Goal: Navigation & Orientation: Find specific page/section

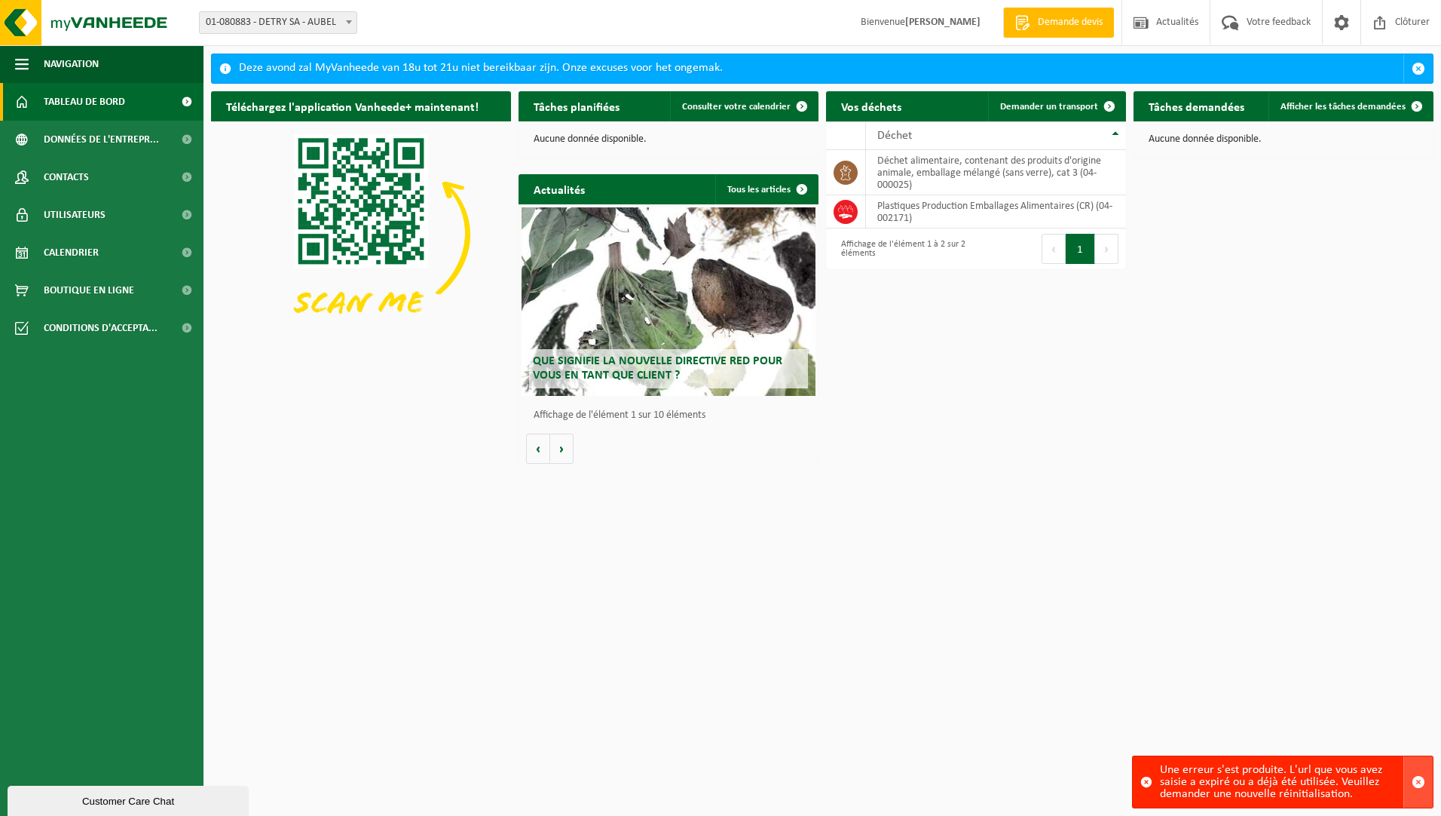
click at [1418, 783] on span "button" at bounding box center [1419, 782] width 14 height 14
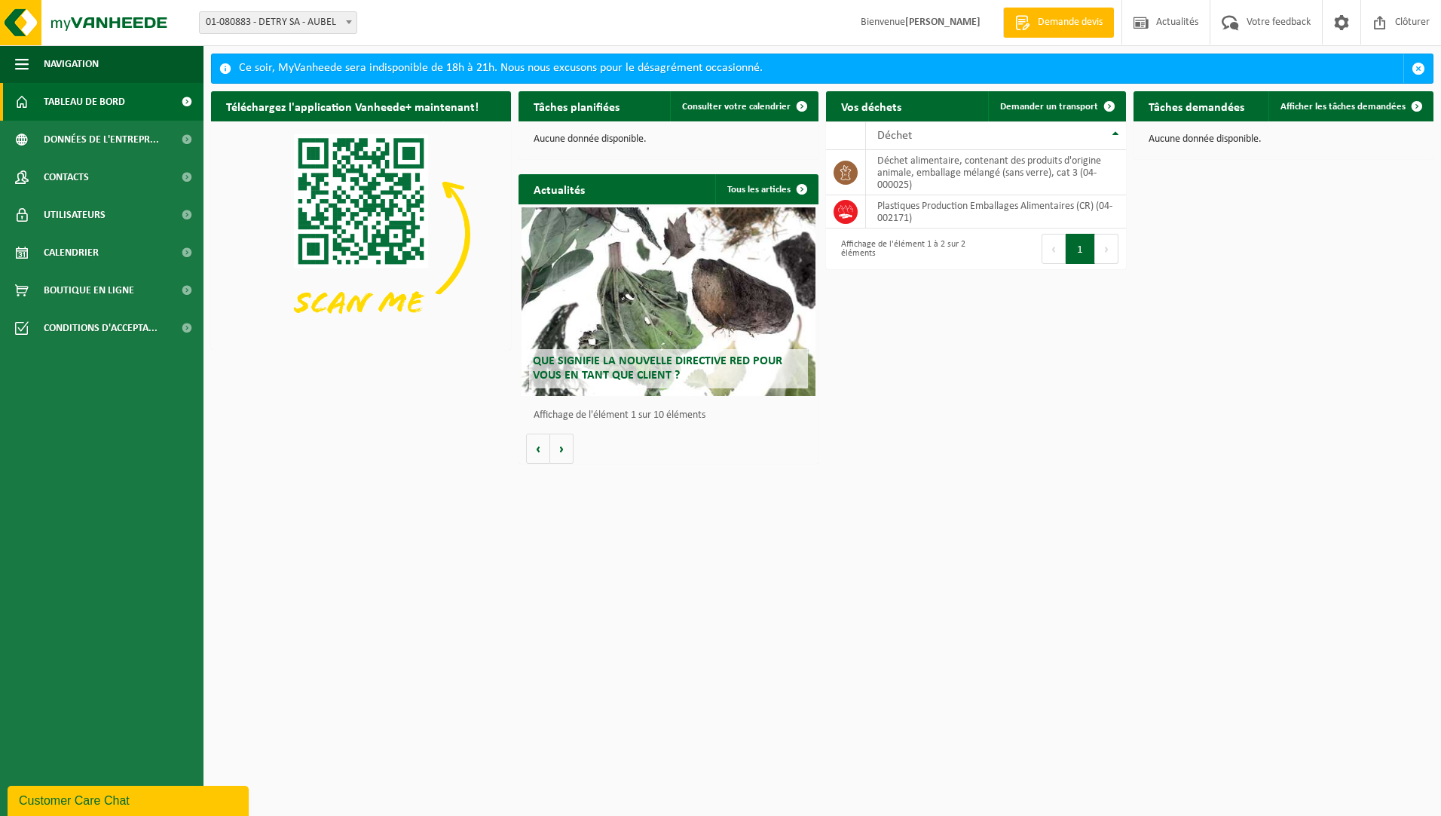
click at [642, 366] on span "Que signifie la nouvelle directive RED pour vous en tant que client ?" at bounding box center [658, 368] width 250 height 26
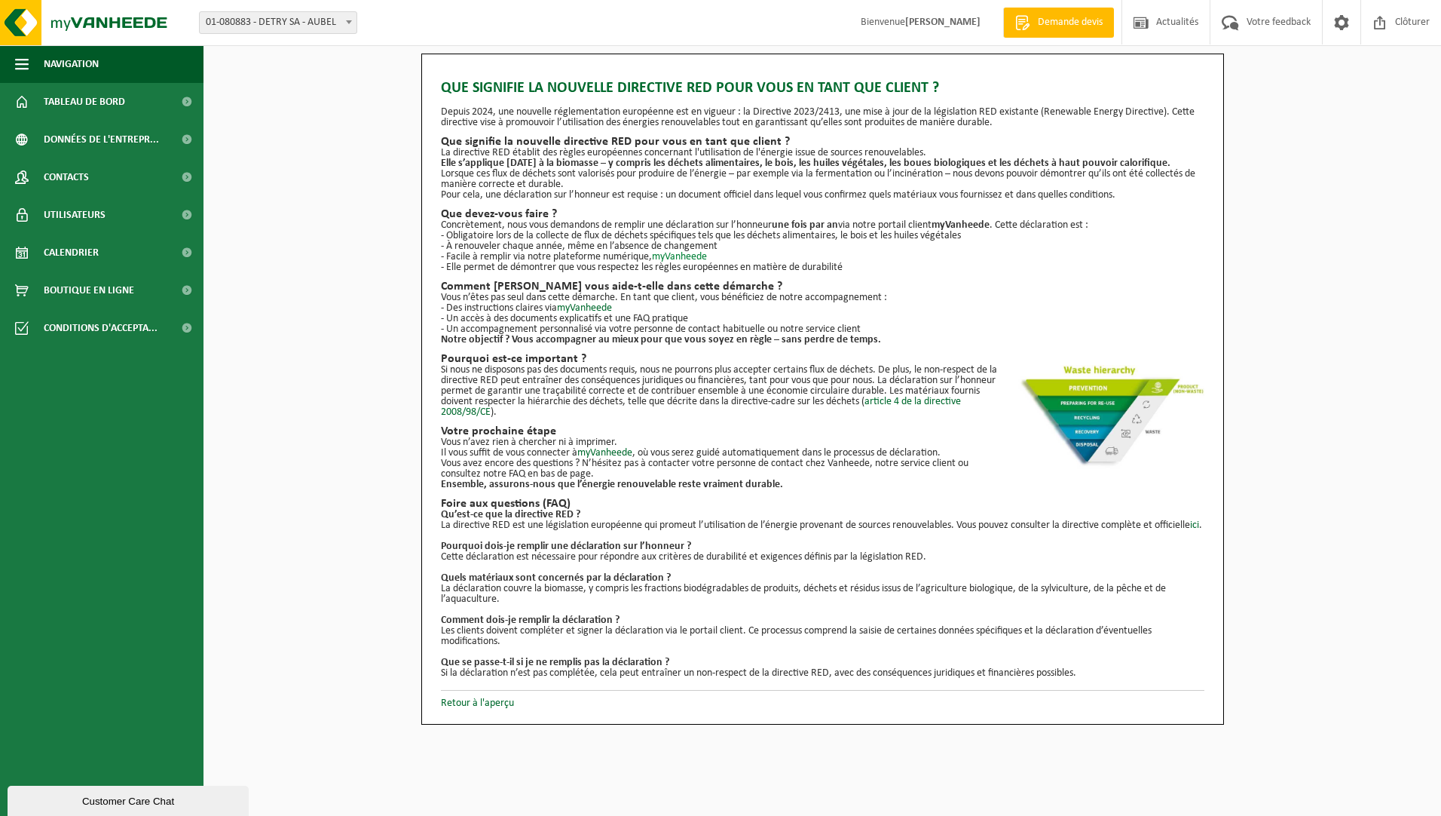
click at [681, 255] on link "myVanheede" at bounding box center [679, 256] width 55 height 11
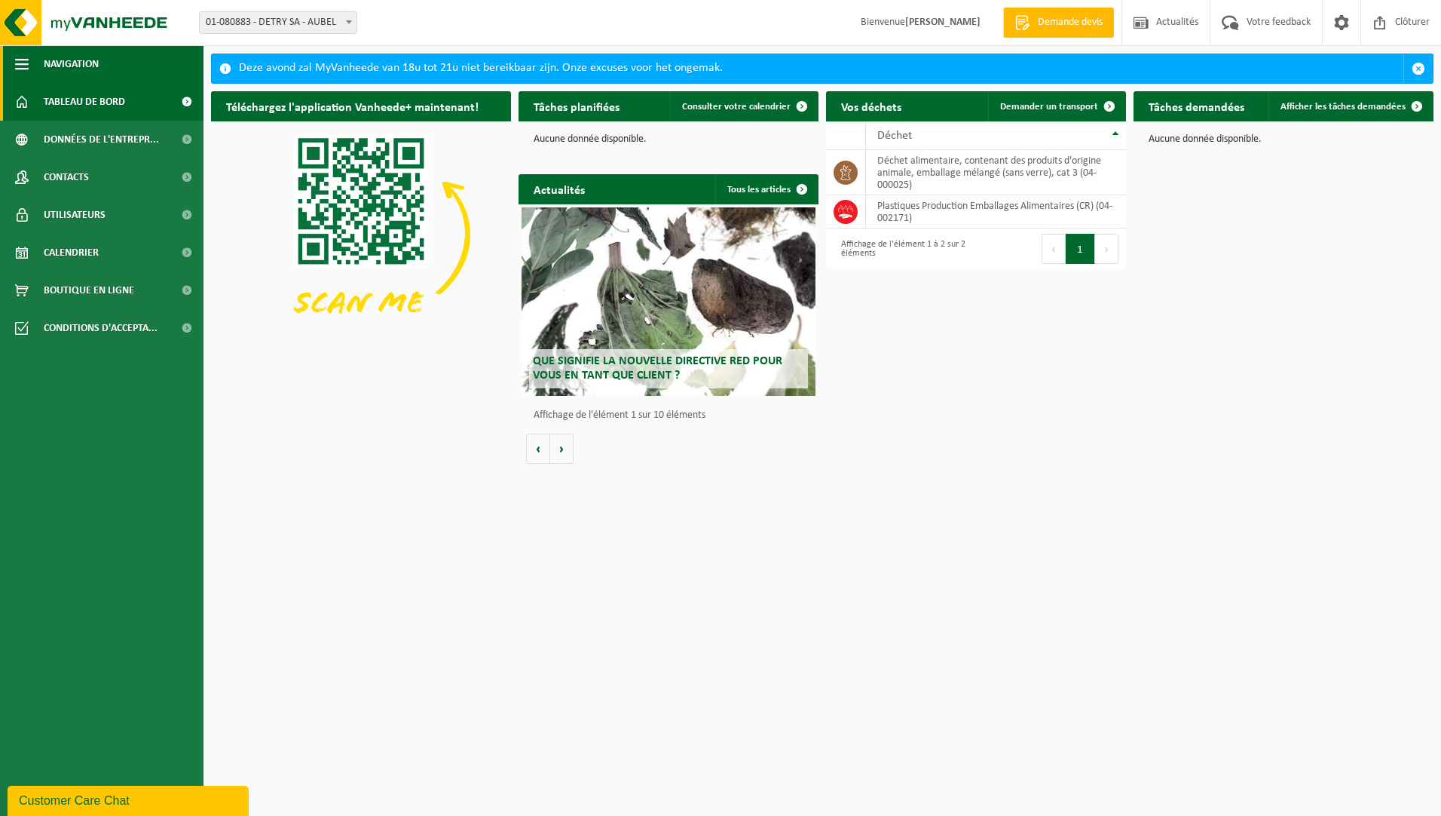
click at [23, 60] on span "button" at bounding box center [22, 64] width 14 height 38
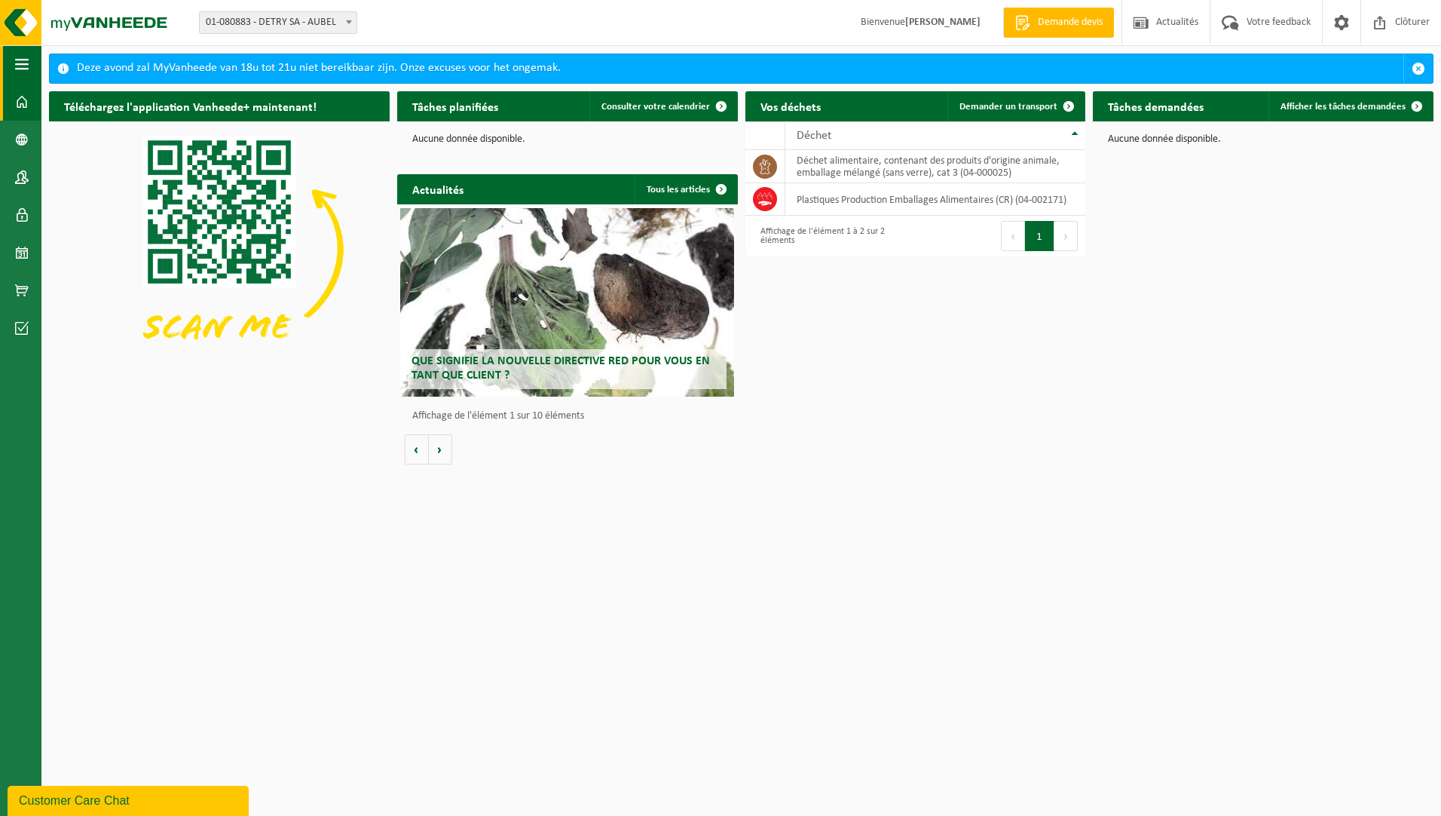
click at [23, 60] on span "button" at bounding box center [22, 64] width 14 height 38
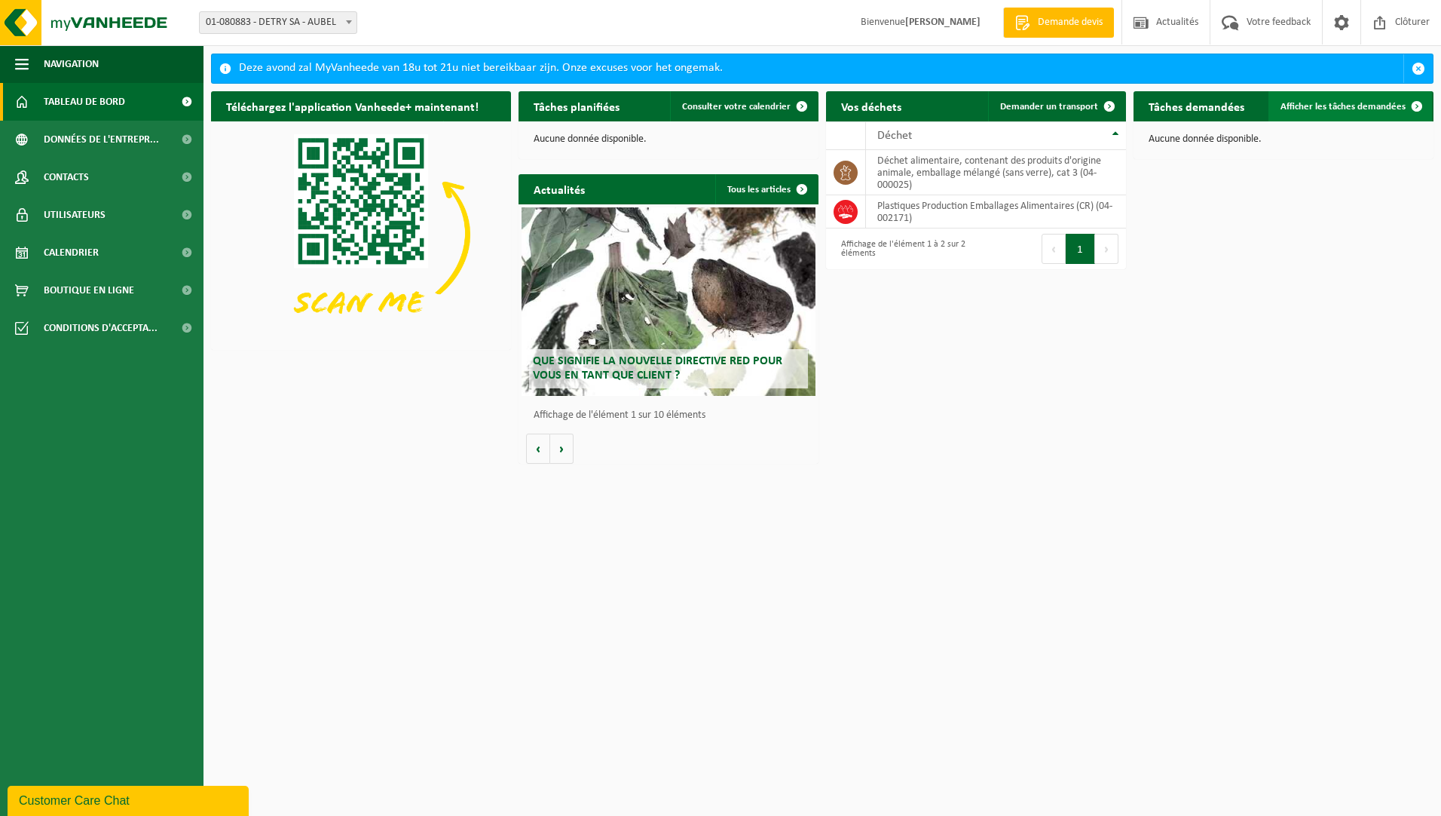
click at [1290, 109] on span "Afficher les tâches demandées" at bounding box center [1343, 107] width 125 height 10
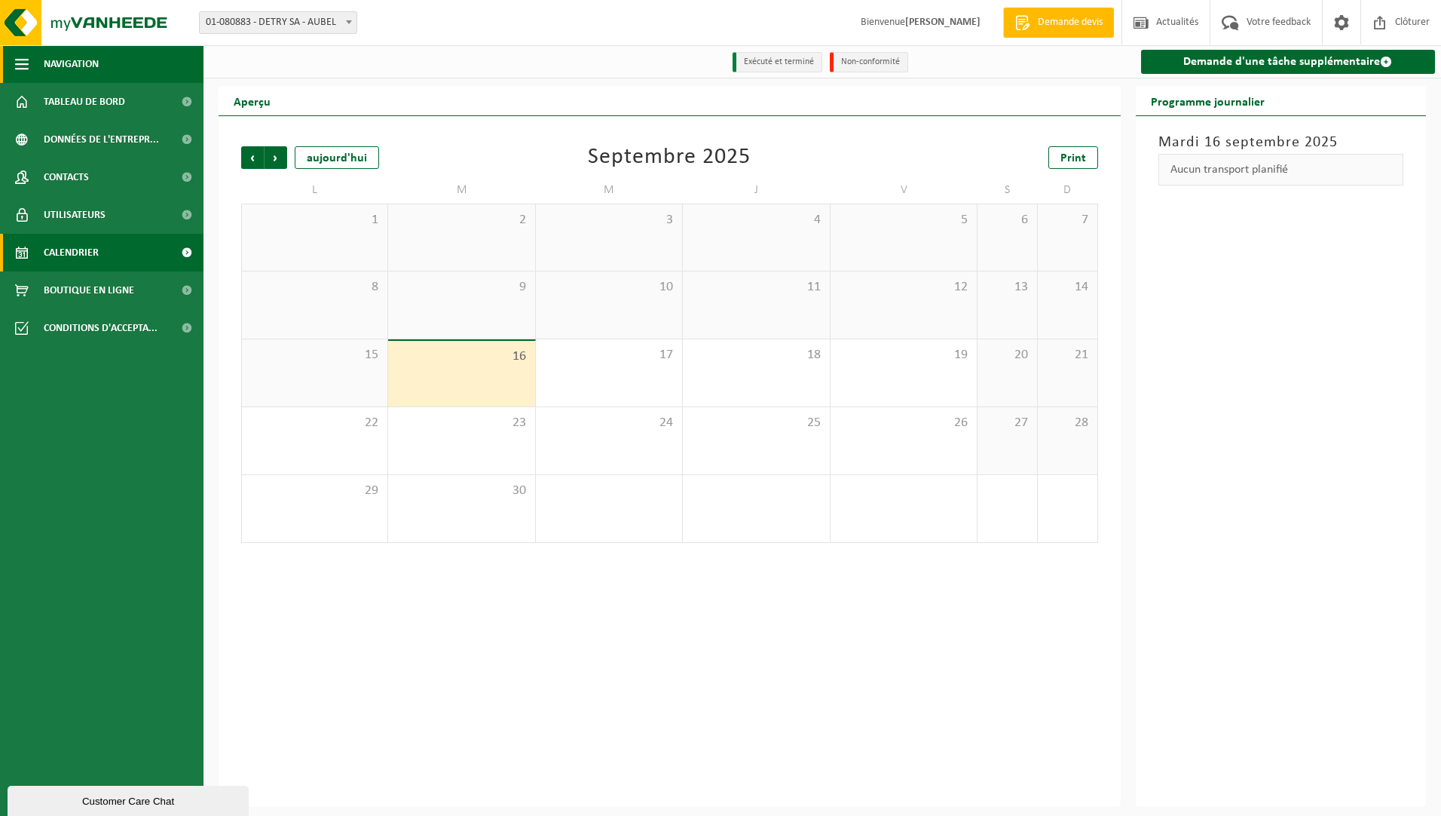
click at [74, 66] on span "Navigation" at bounding box center [71, 64] width 55 height 38
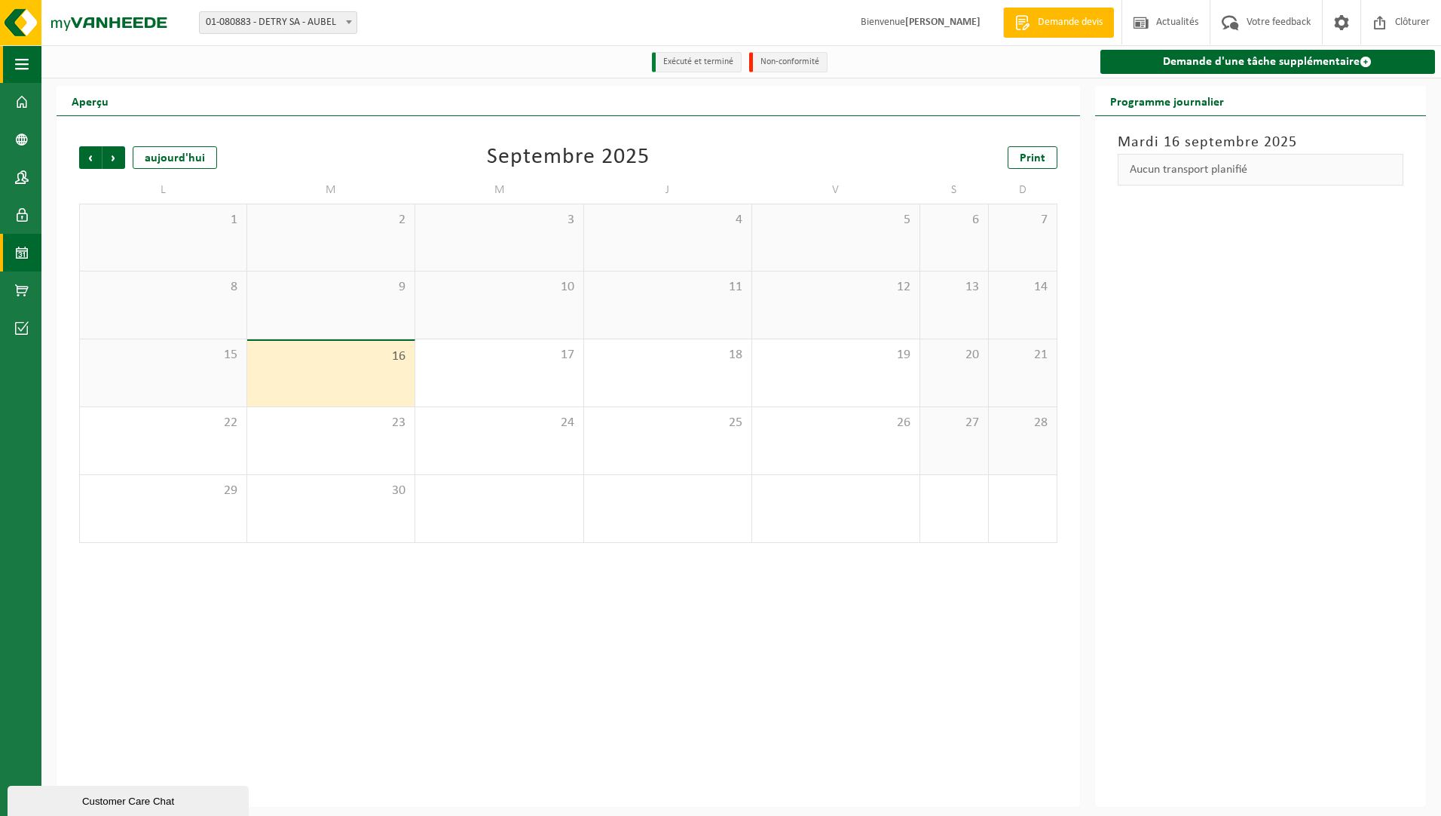
click at [26, 69] on span "button" at bounding box center [22, 64] width 14 height 38
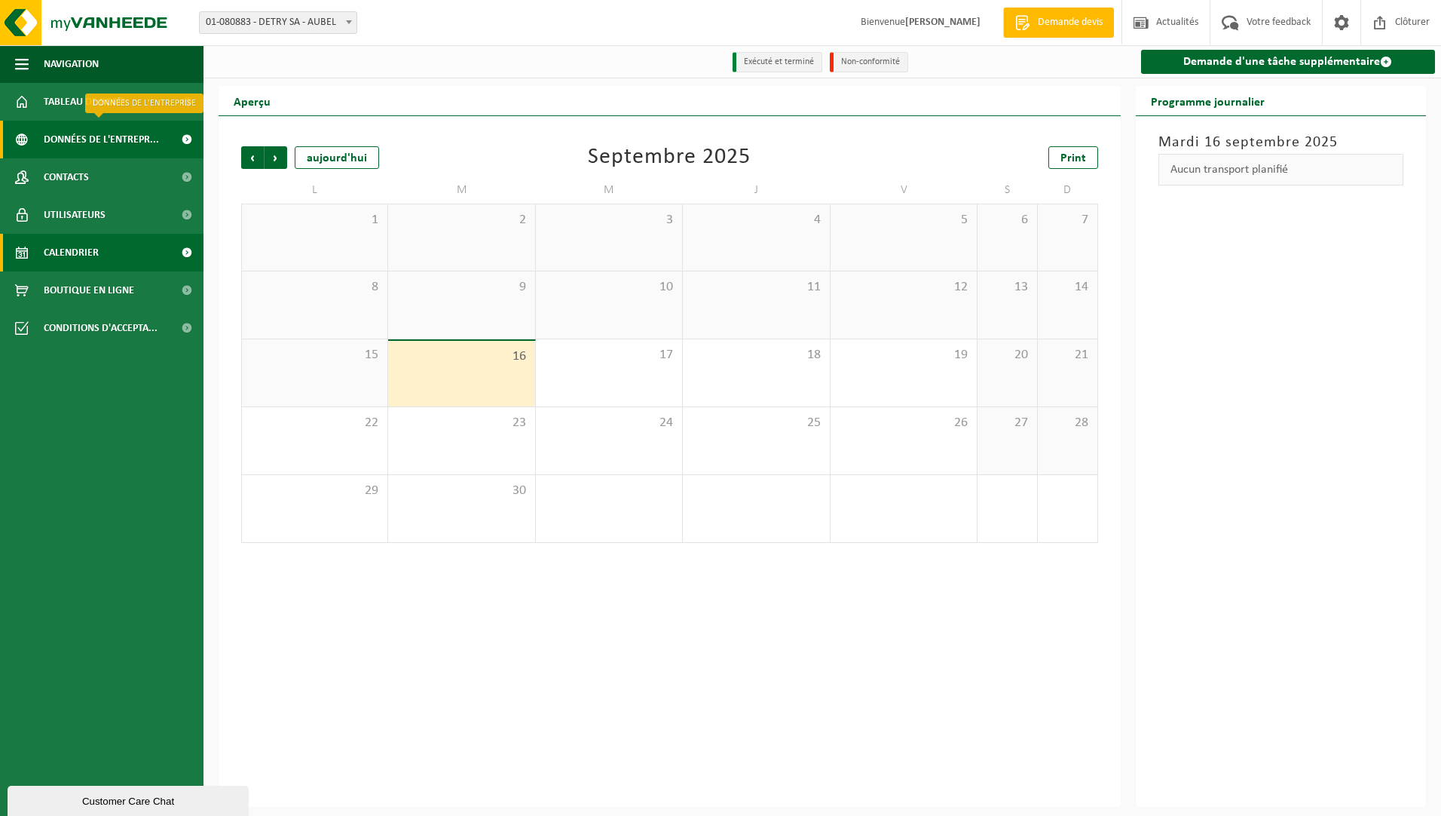
click at [63, 133] on span "Données de l'entrepr..." at bounding box center [101, 140] width 115 height 38
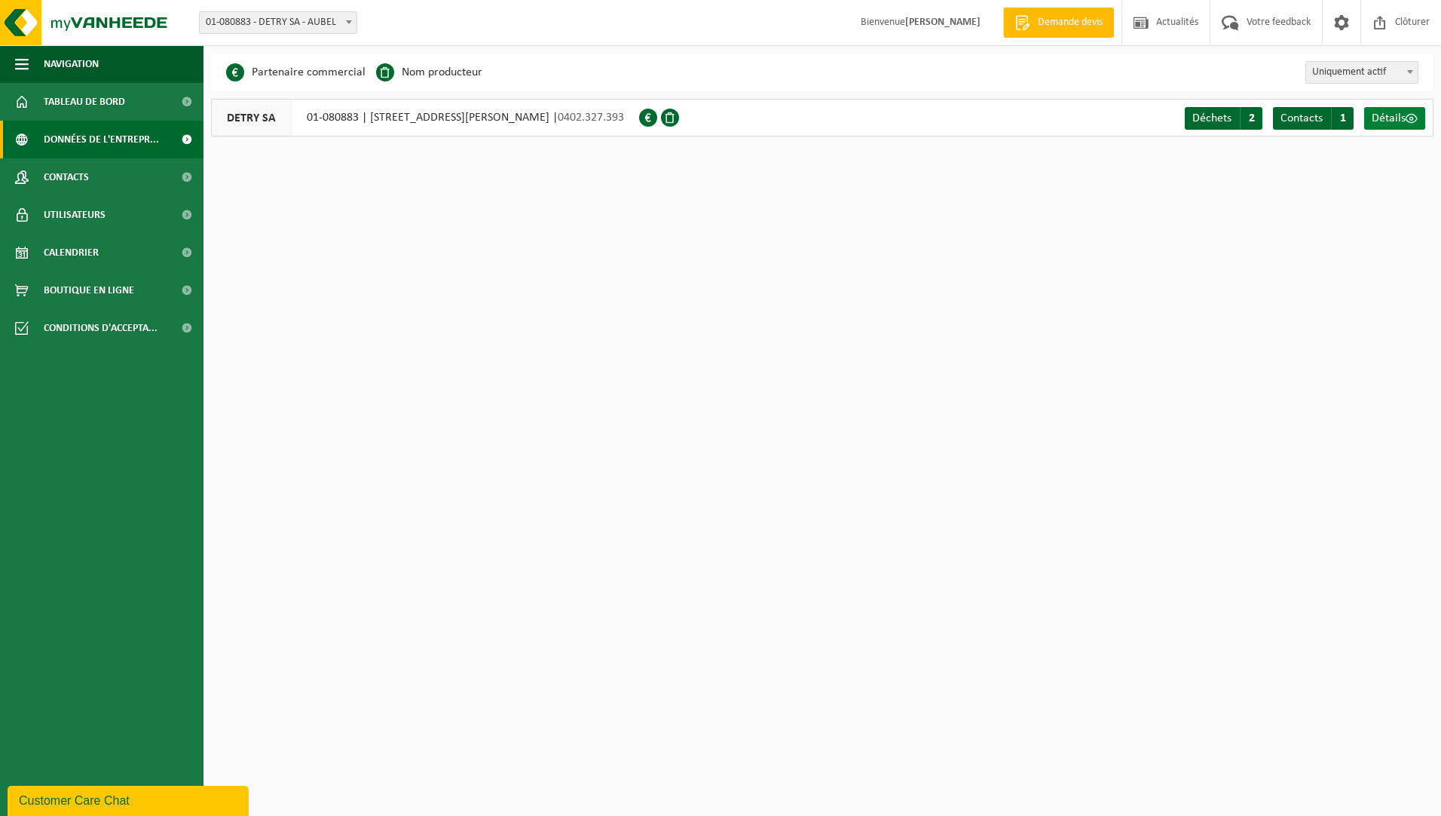
click at [1393, 118] on span "Détails" at bounding box center [1389, 118] width 34 height 12
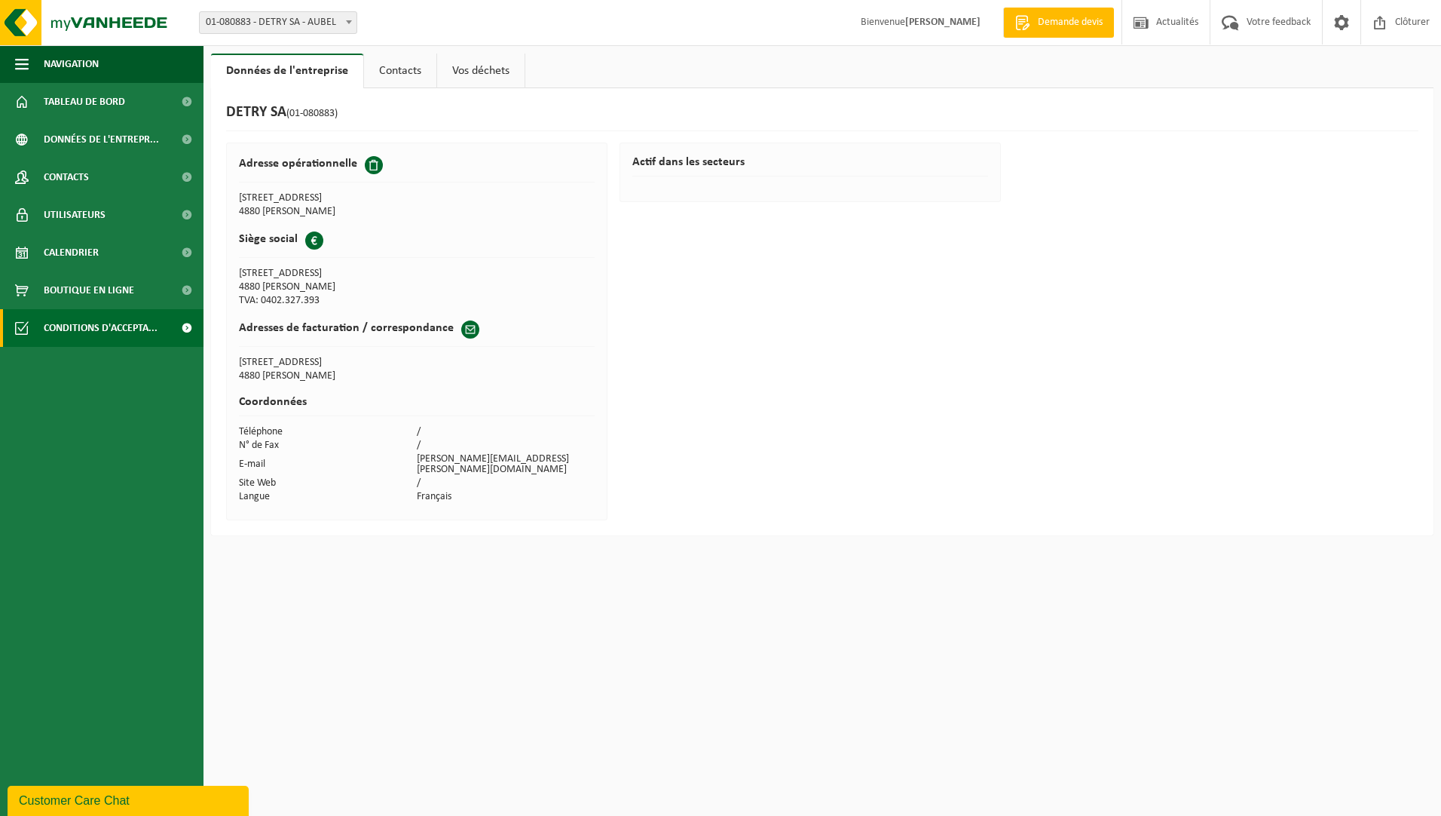
click at [94, 331] on span "Conditions d'accepta..." at bounding box center [101, 328] width 114 height 38
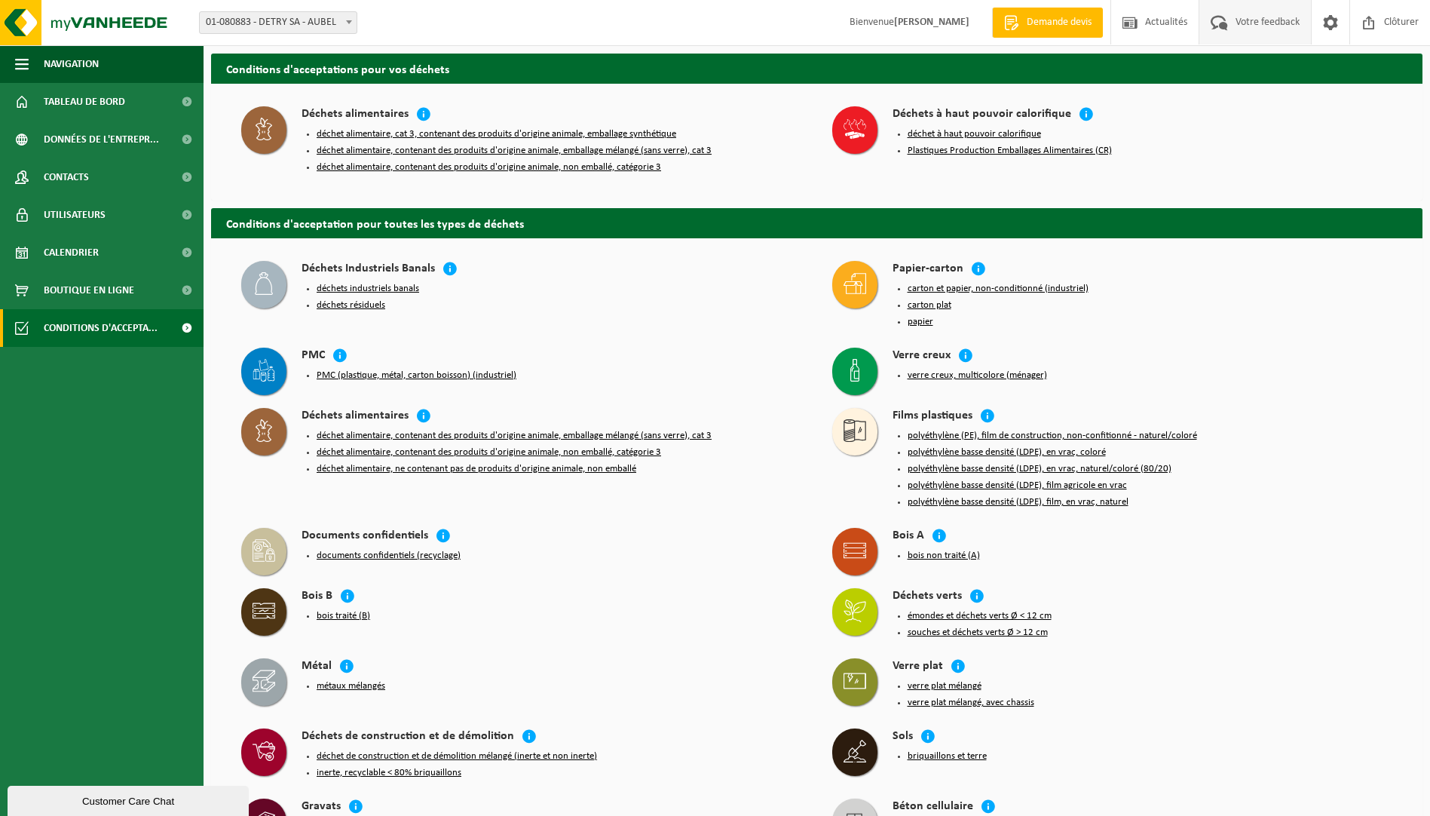
click at [1275, 22] on span "Votre feedback" at bounding box center [1268, 22] width 72 height 44
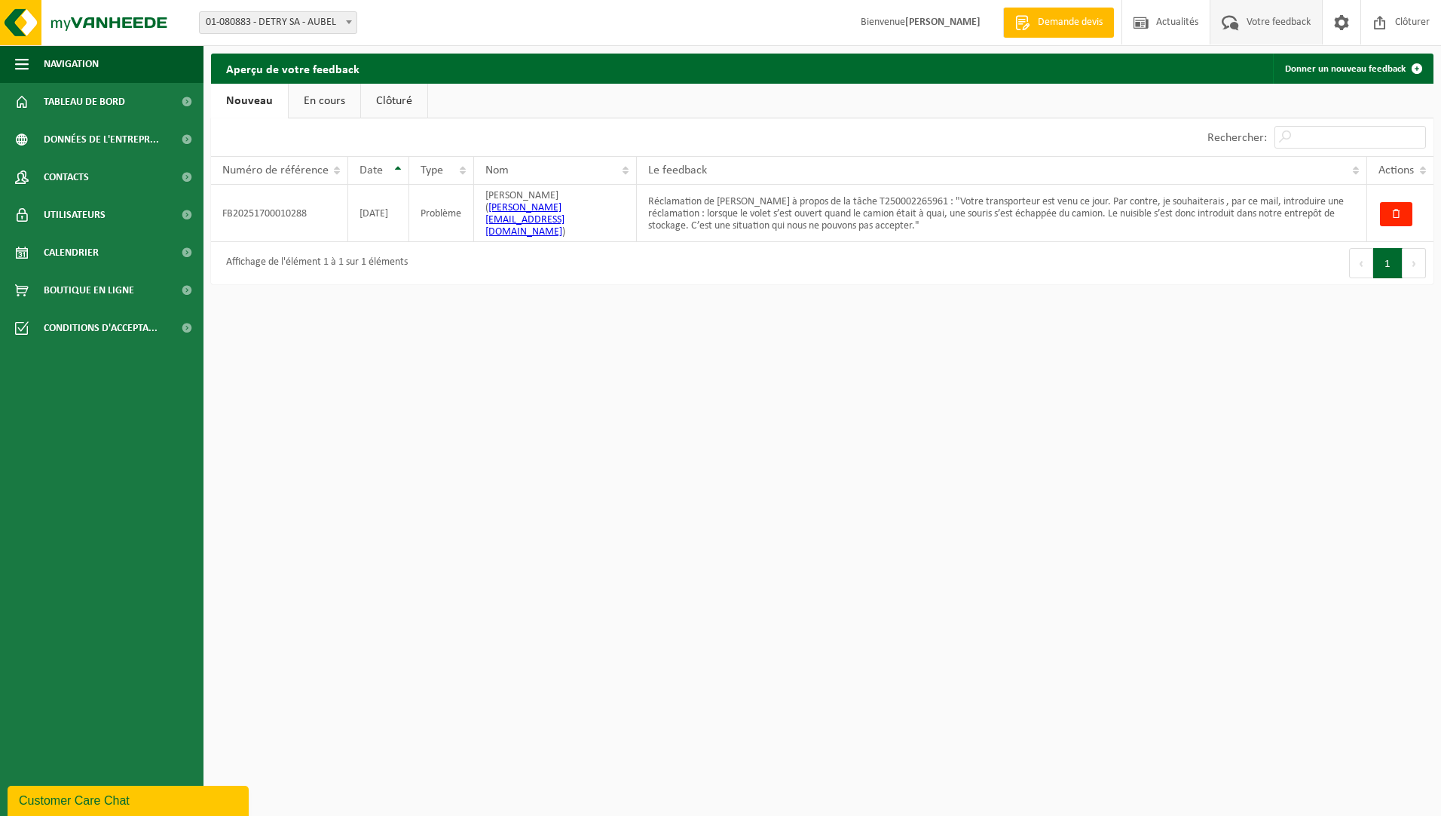
click at [315, 94] on link "En cours" at bounding box center [325, 101] width 72 height 35
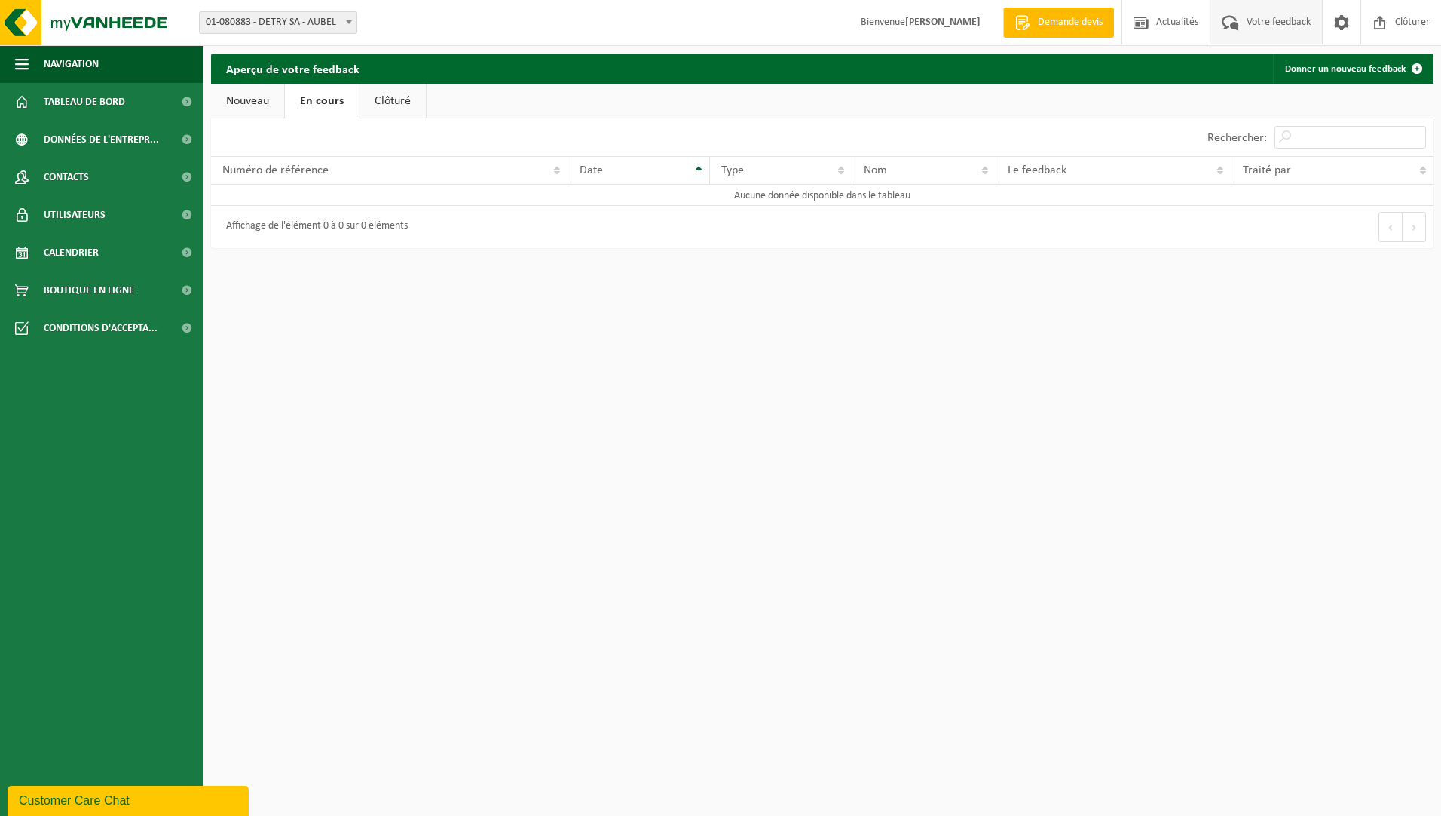
click at [403, 100] on link "Clôturé" at bounding box center [393, 101] width 66 height 35
click at [265, 97] on link "Nouveau" at bounding box center [247, 101] width 73 height 35
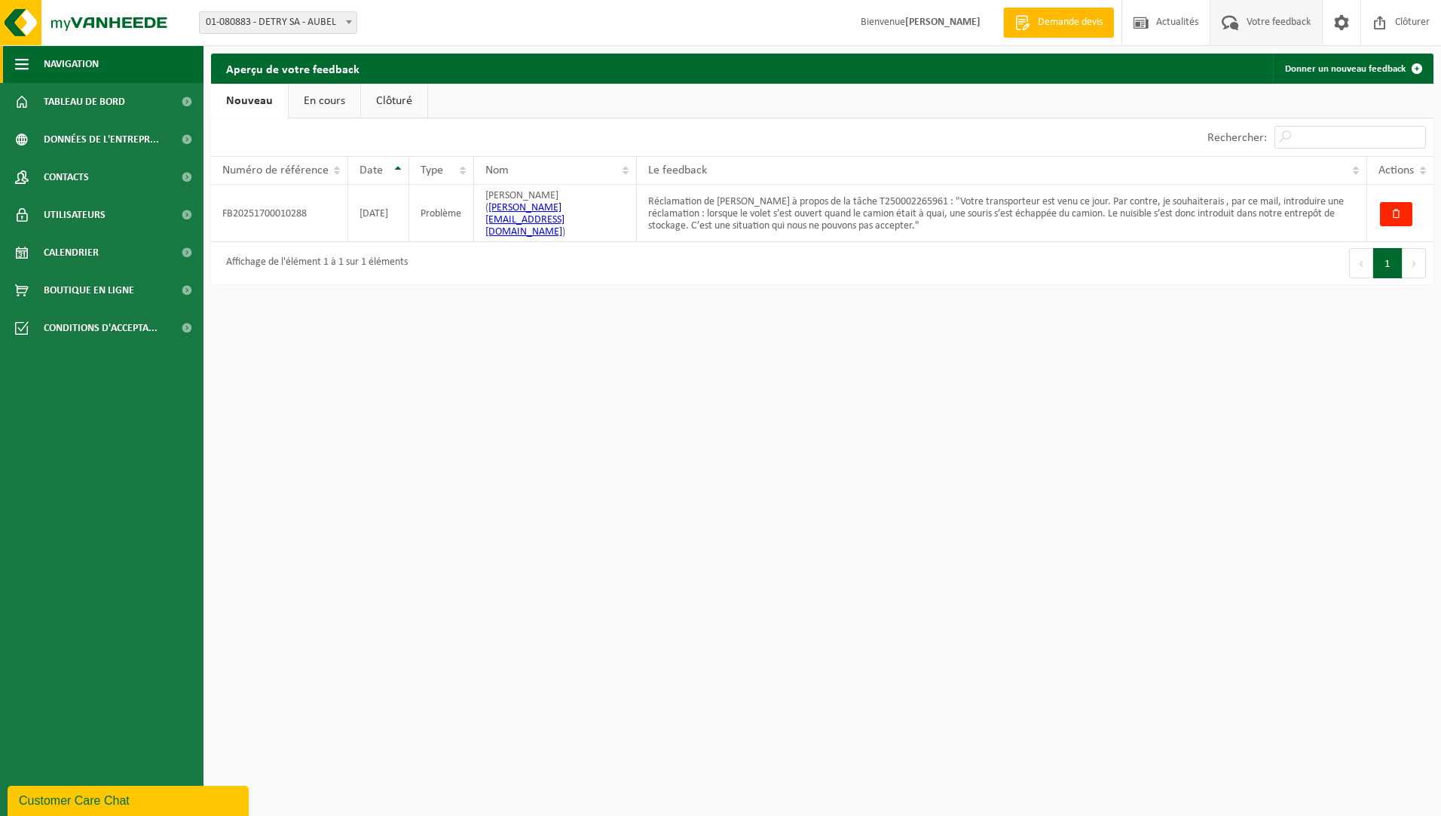
click at [25, 57] on span "button" at bounding box center [22, 64] width 14 height 38
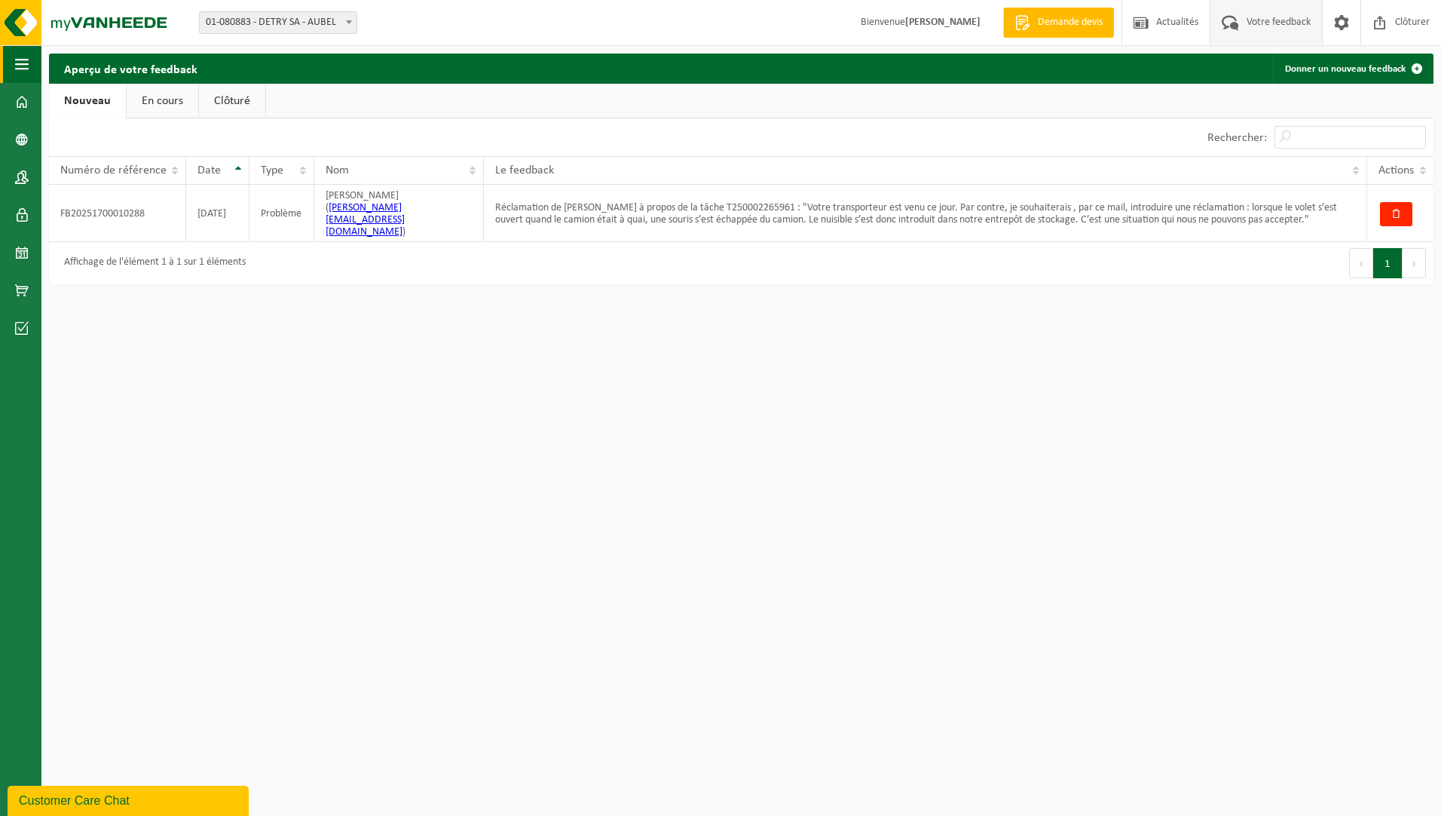
click at [23, 52] on span "button" at bounding box center [22, 64] width 14 height 38
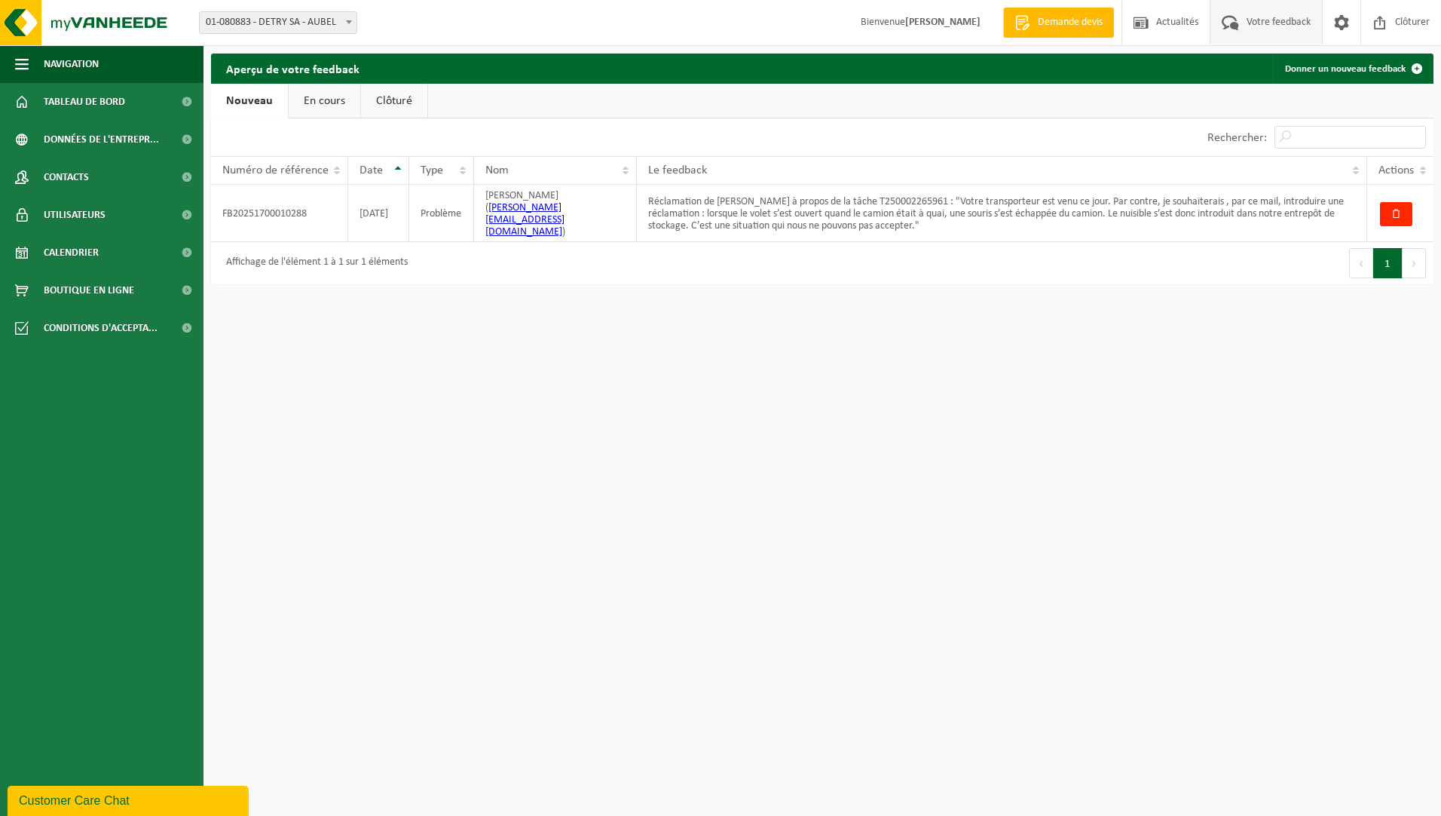
click at [101, 795] on div "Customer Care Chat" at bounding box center [128, 801] width 219 height 18
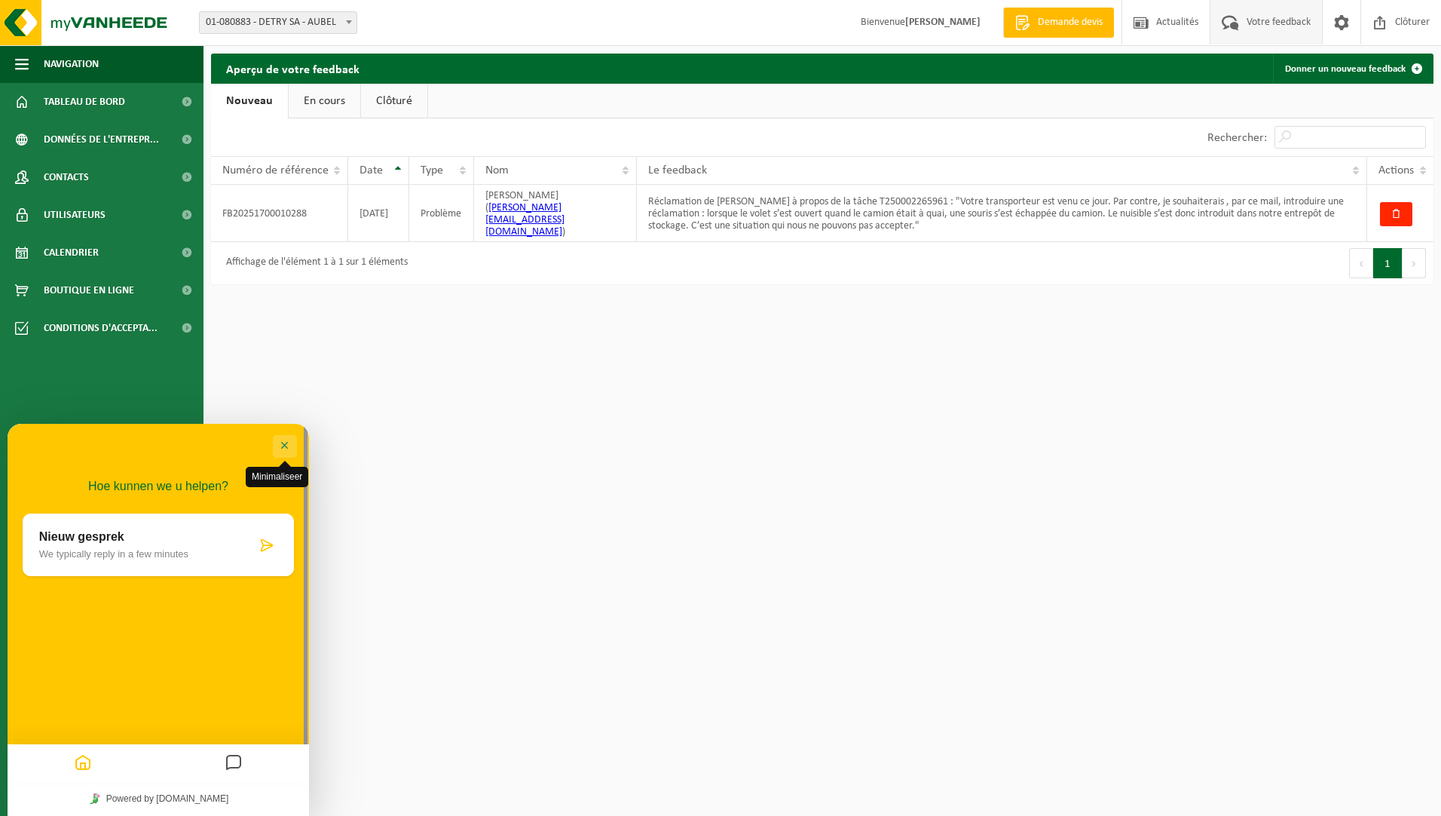
click at [293, 440] on button "Minimaliseer" at bounding box center [285, 446] width 24 height 23
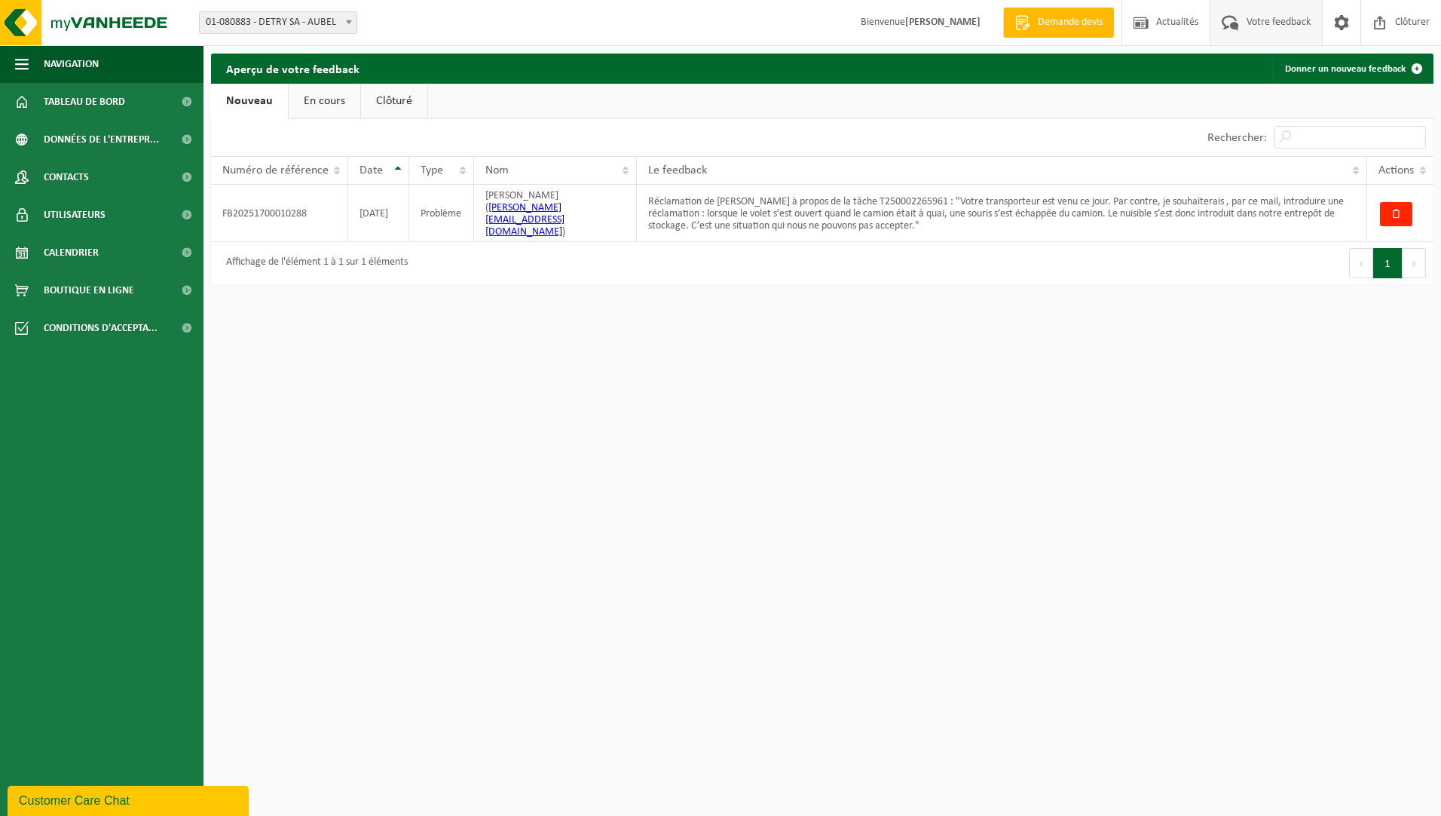
click at [156, 794] on div "Customer Care Chat" at bounding box center [128, 801] width 219 height 18
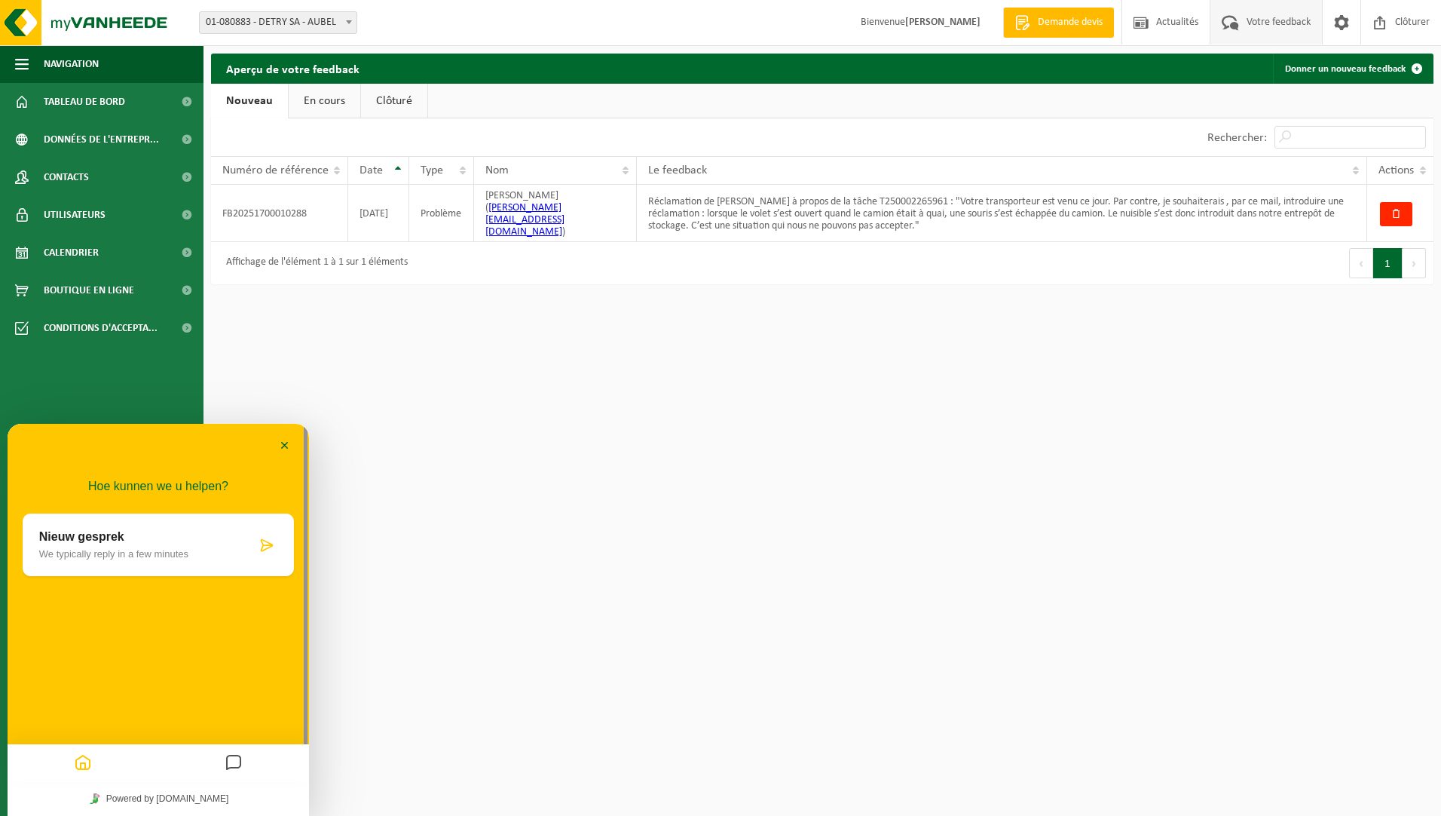
click at [157, 535] on p "Nieuw gesprek" at bounding box center [147, 537] width 217 height 14
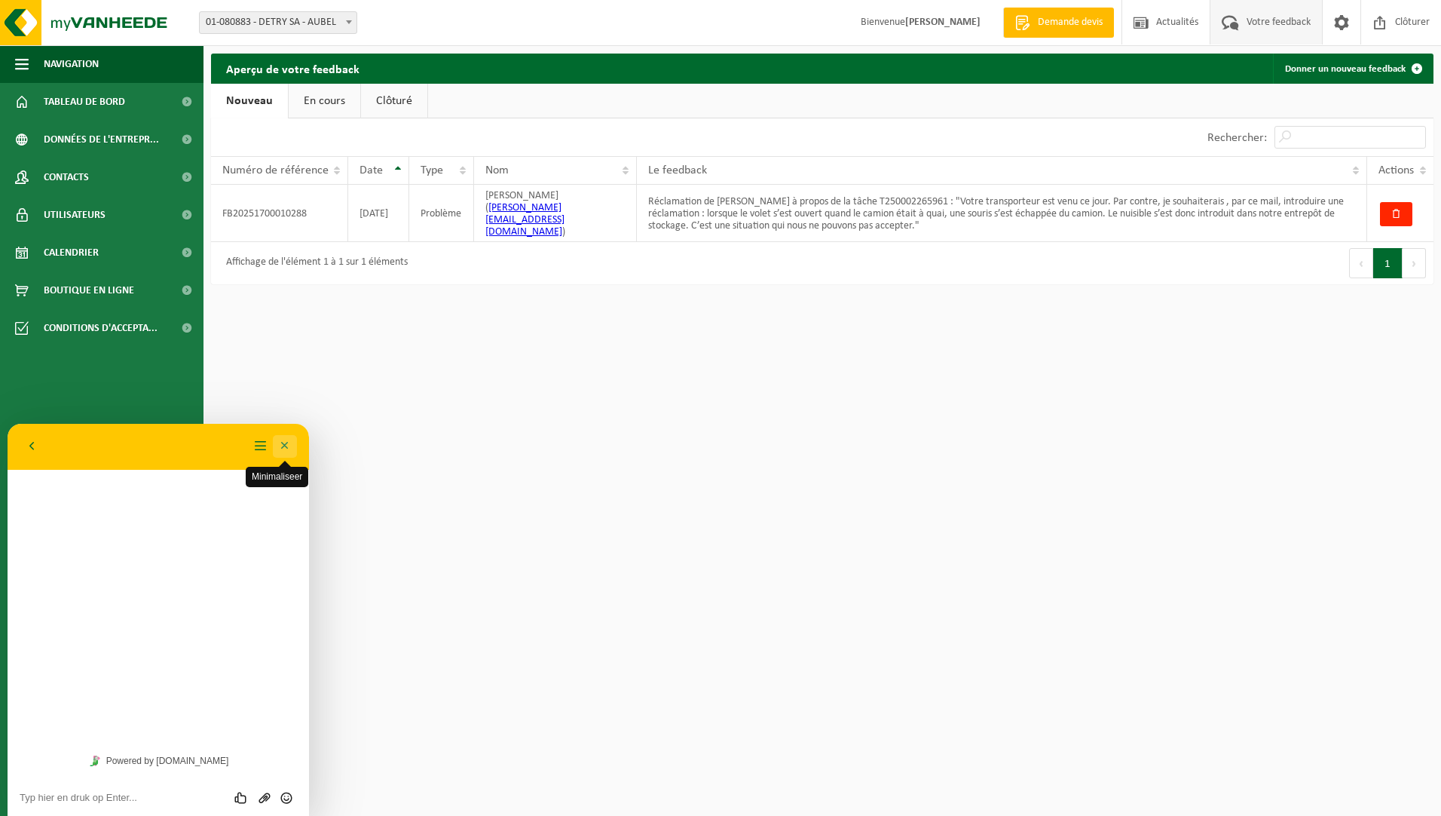
click at [287, 446] on button "Minimaliseer" at bounding box center [285, 446] width 24 height 23
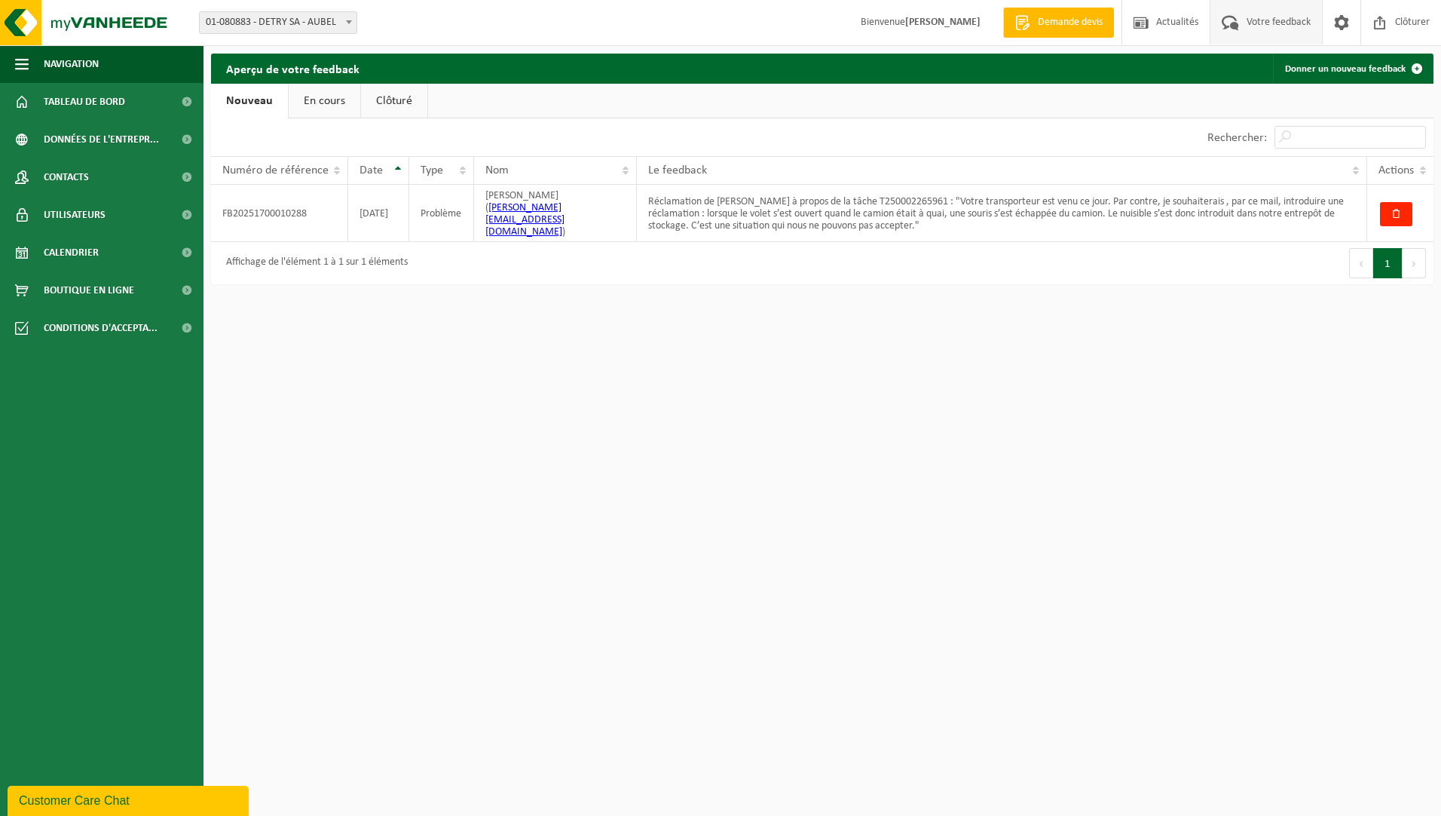
drag, startPoint x: 170, startPoint y: 800, endPoint x: 207, endPoint y: 1069, distance: 271.7
click at [170, 800] on div "Customer Care Chat" at bounding box center [128, 801] width 219 height 18
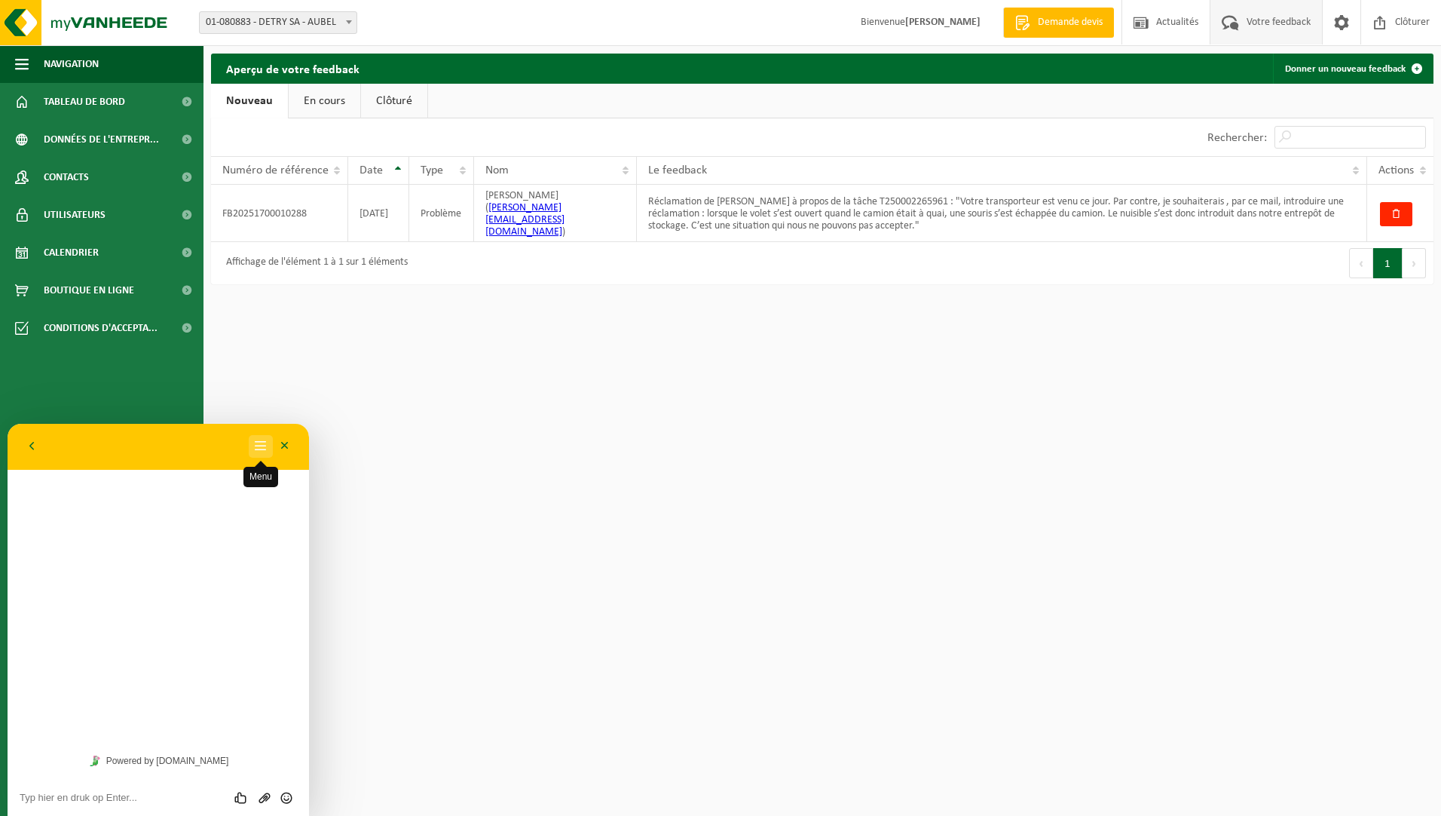
click at [266, 452] on button "Menu" at bounding box center [261, 446] width 24 height 23
click at [167, 486] on button "Naam wijzigen" at bounding box center [182, 481] width 181 height 28
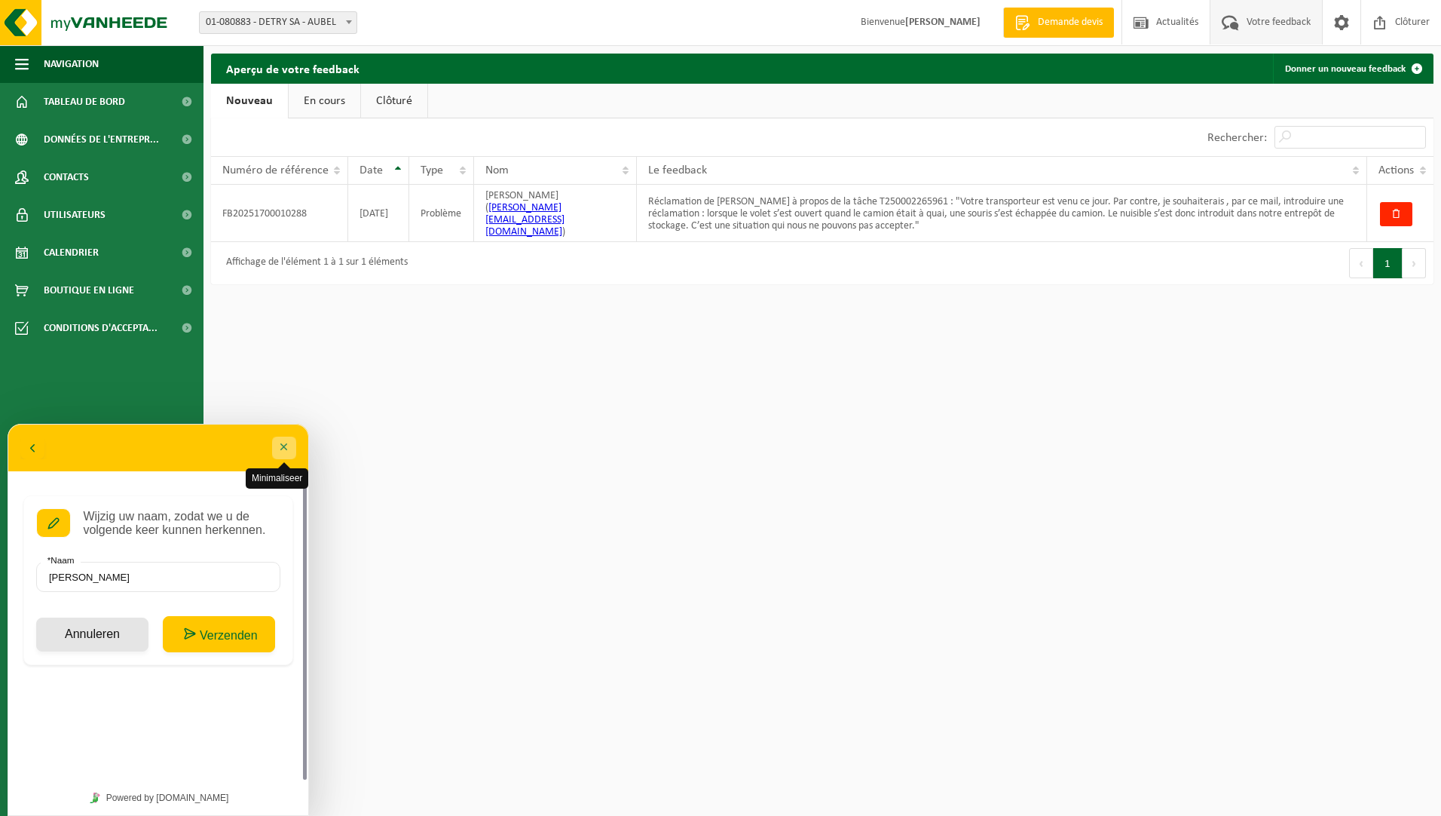
click at [292, 448] on button "Minimaliseer" at bounding box center [284, 447] width 24 height 23
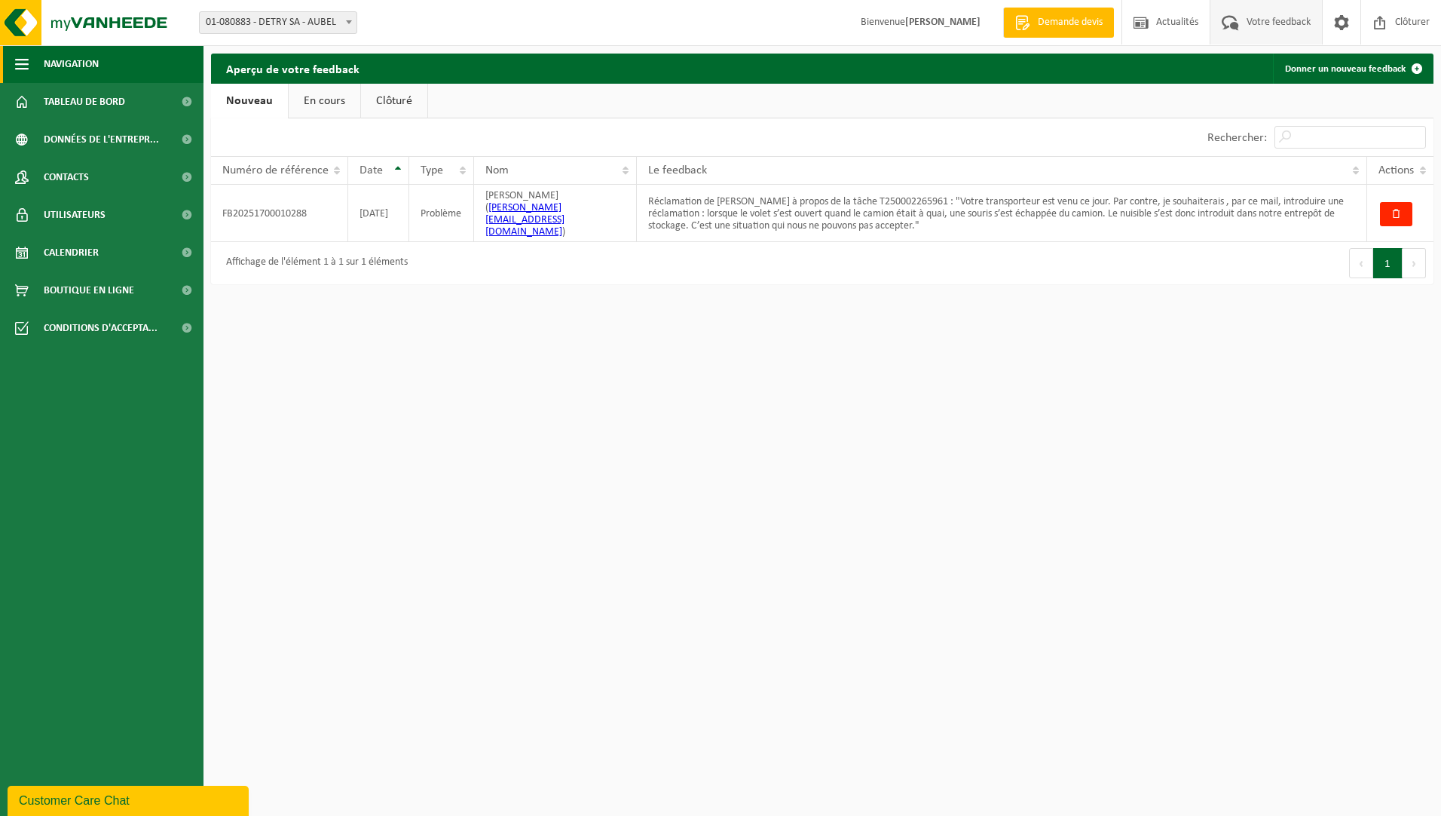
click at [32, 63] on button "Navigation" at bounding box center [102, 64] width 204 height 38
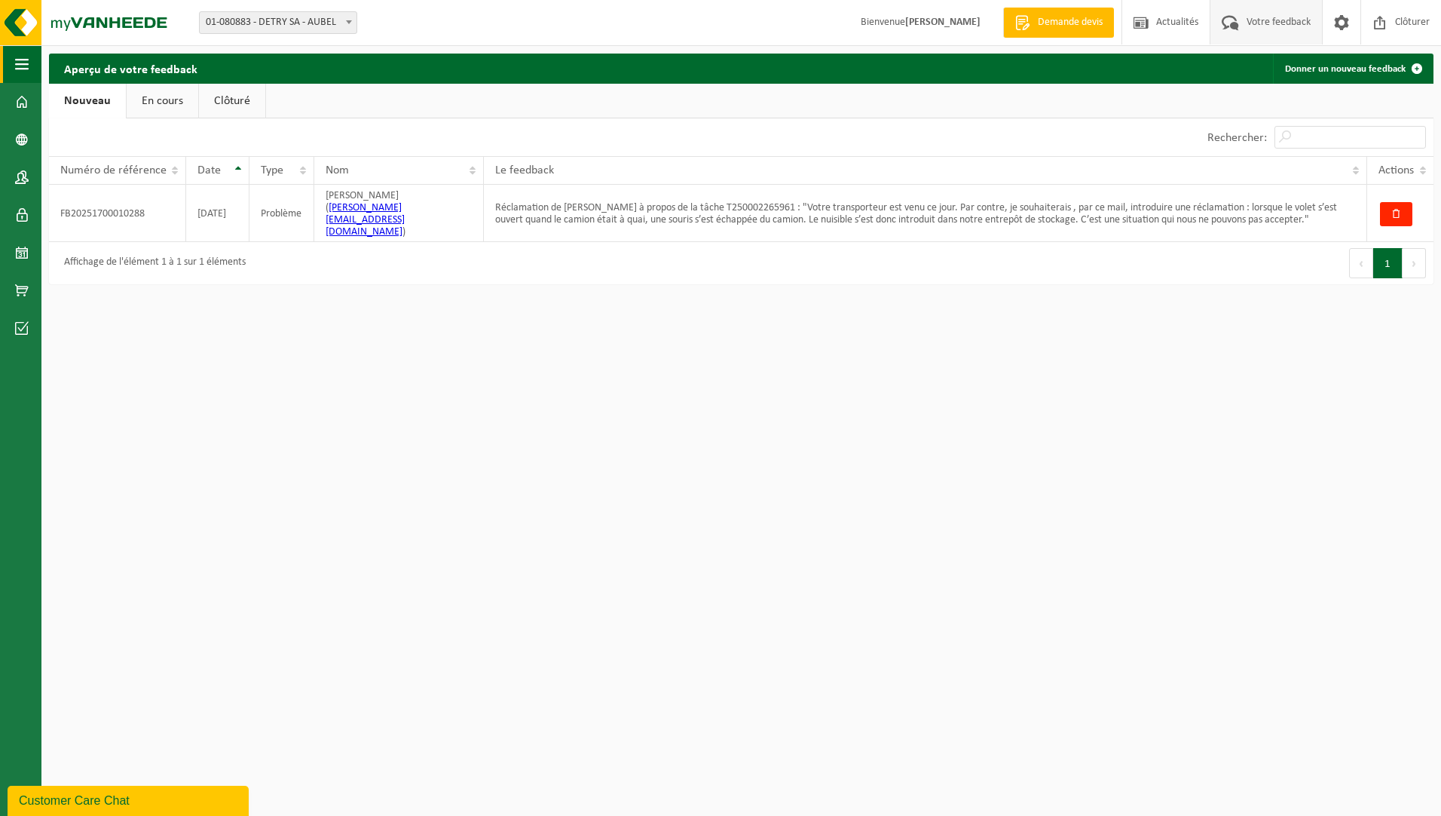
click at [20, 65] on span "button" at bounding box center [22, 64] width 14 height 38
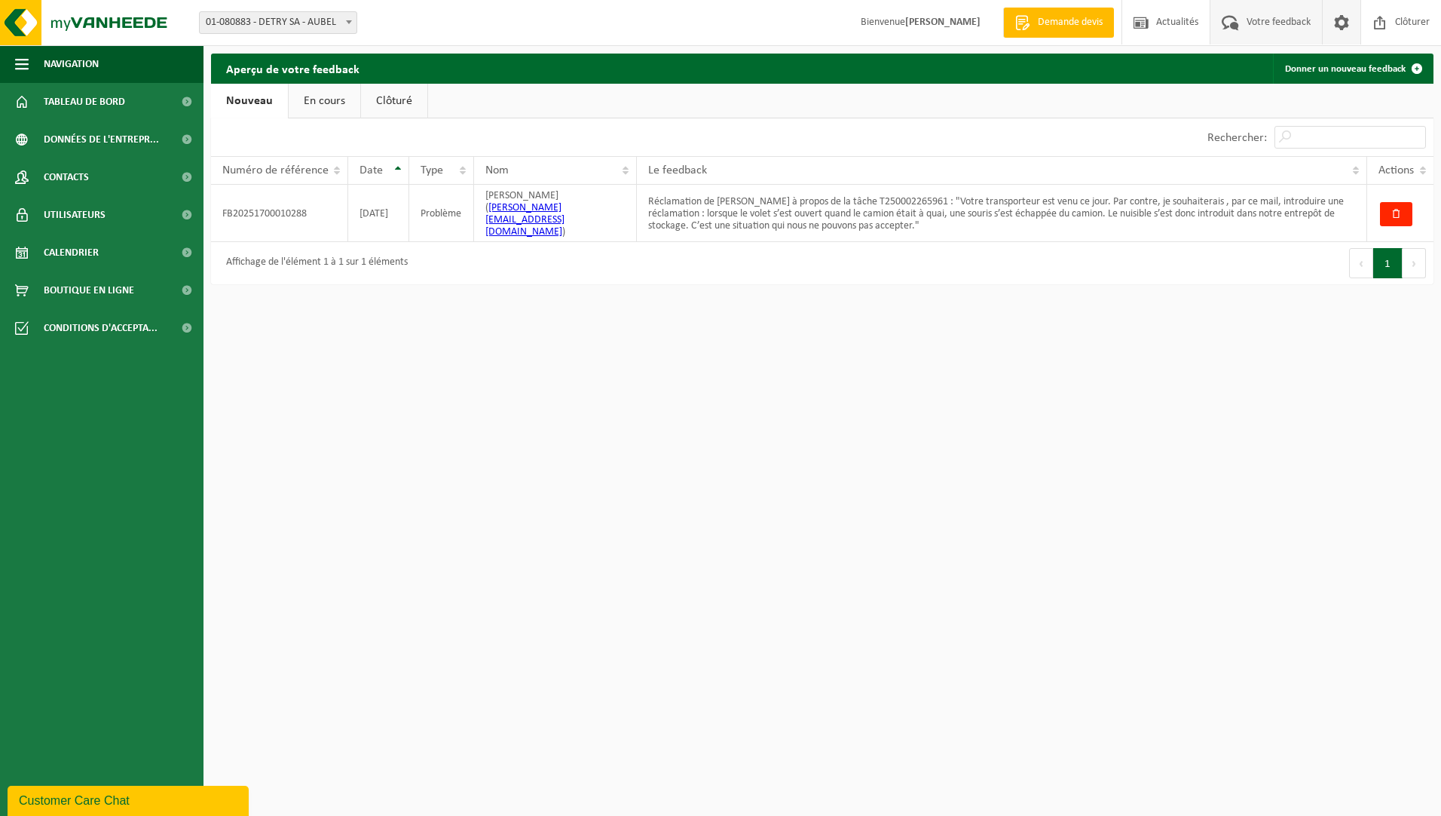
click at [1342, 20] on span at bounding box center [1342, 22] width 23 height 44
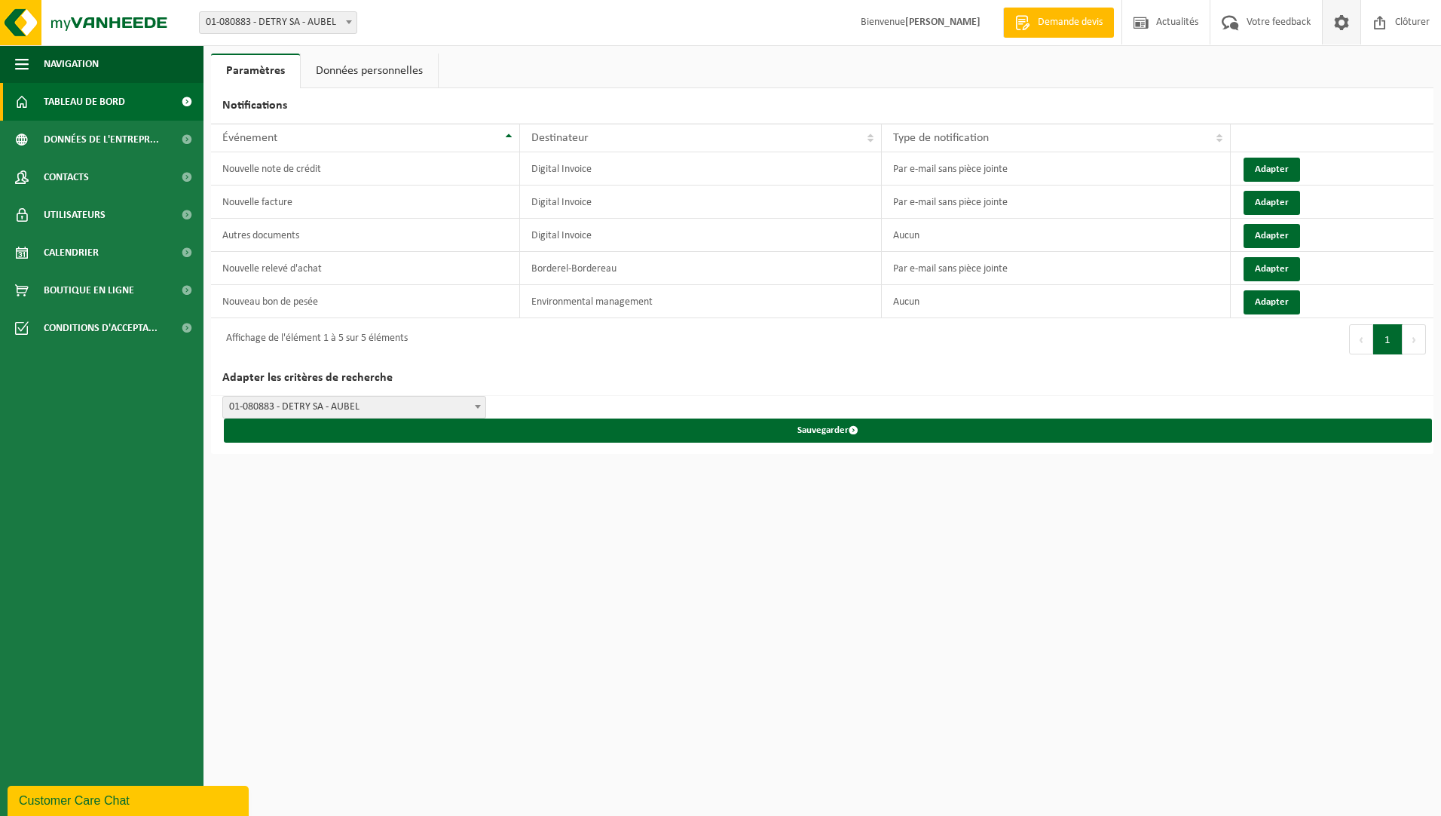
click at [87, 98] on span "Tableau de bord" at bounding box center [84, 102] width 81 height 38
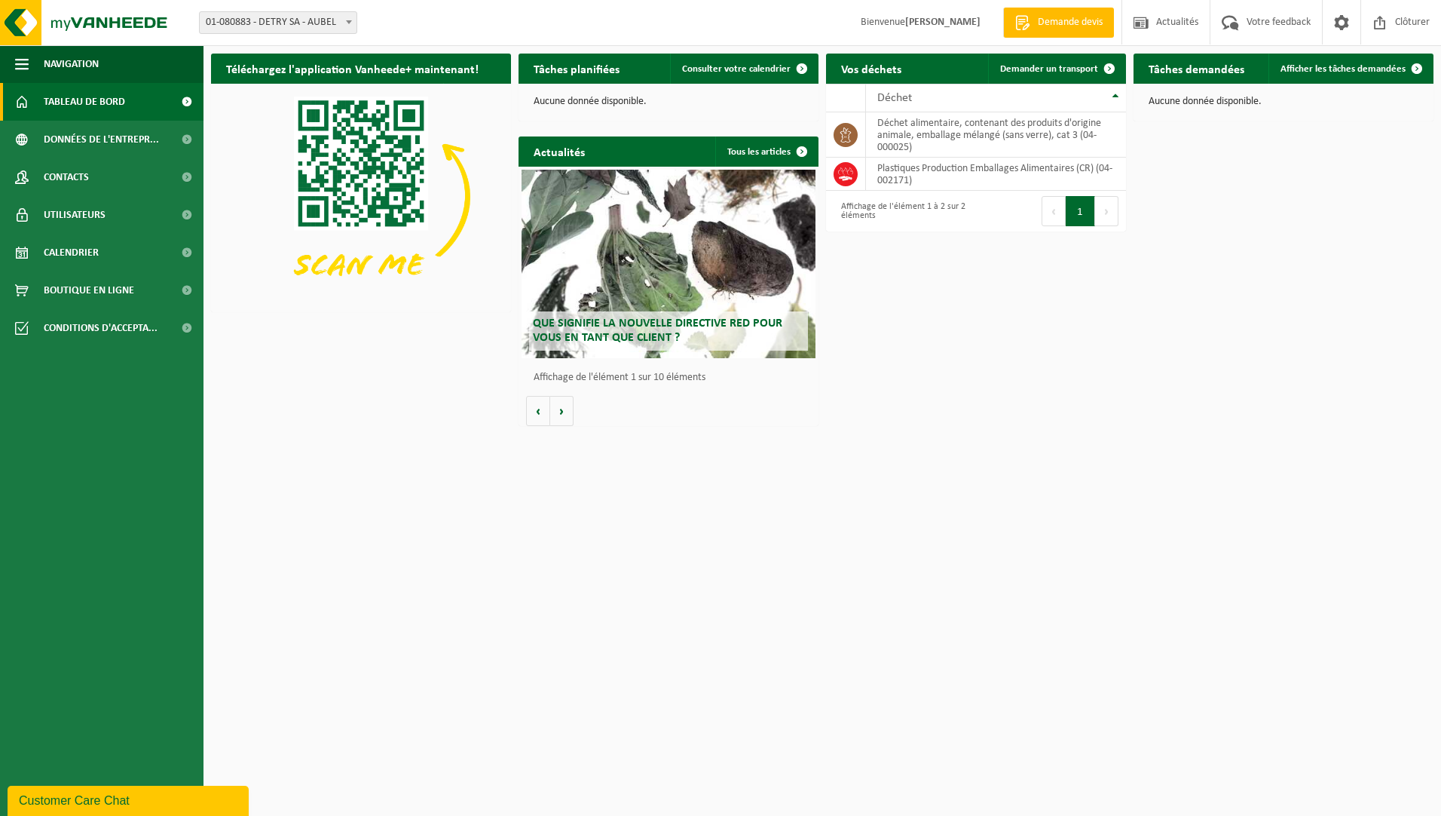
click at [665, 289] on div "Que signifie la nouvelle directive RED pour vous en tant que client ?" at bounding box center [669, 264] width 294 height 188
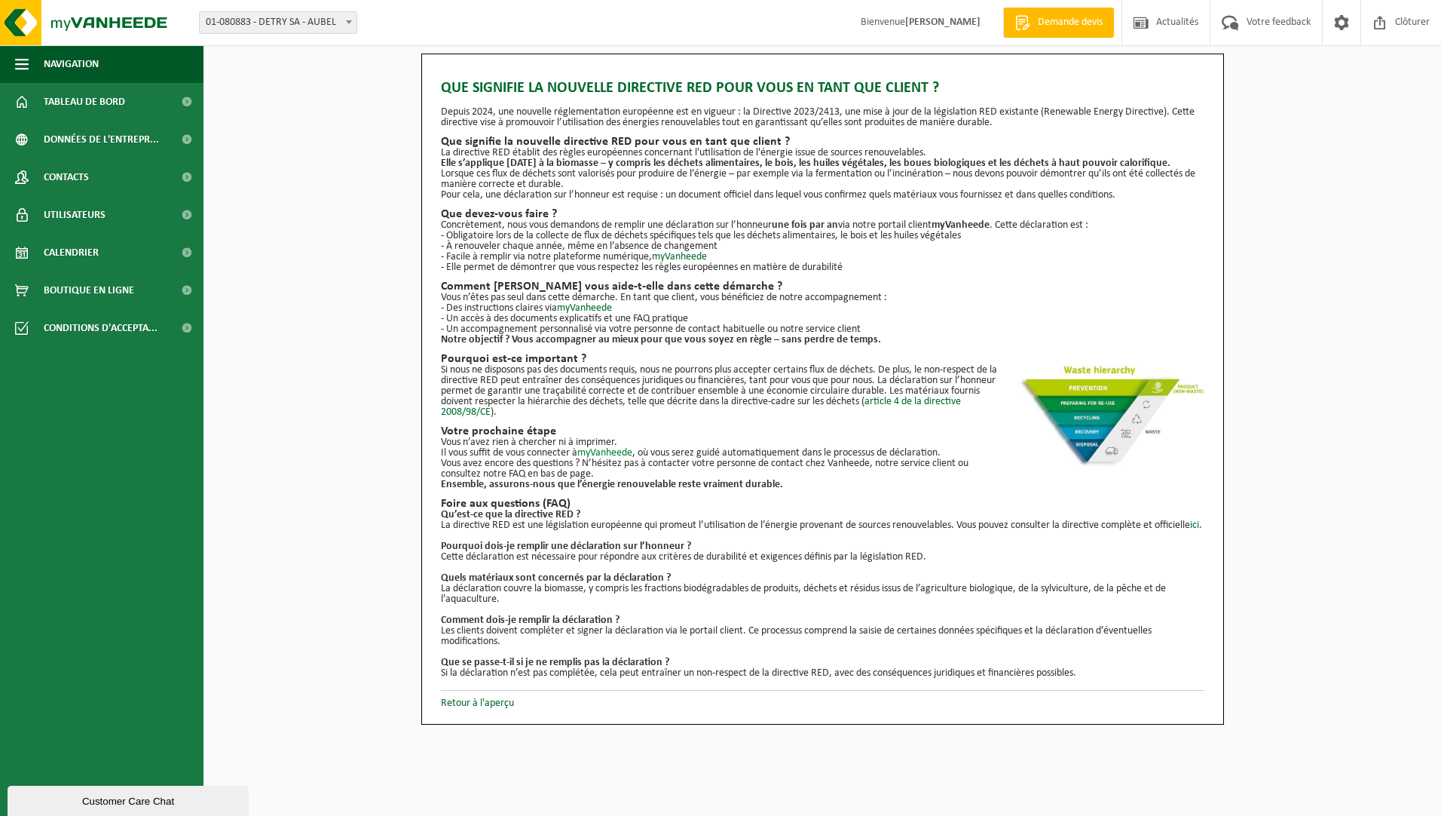
click at [608, 451] on link "myVanheede" at bounding box center [604, 452] width 55 height 11
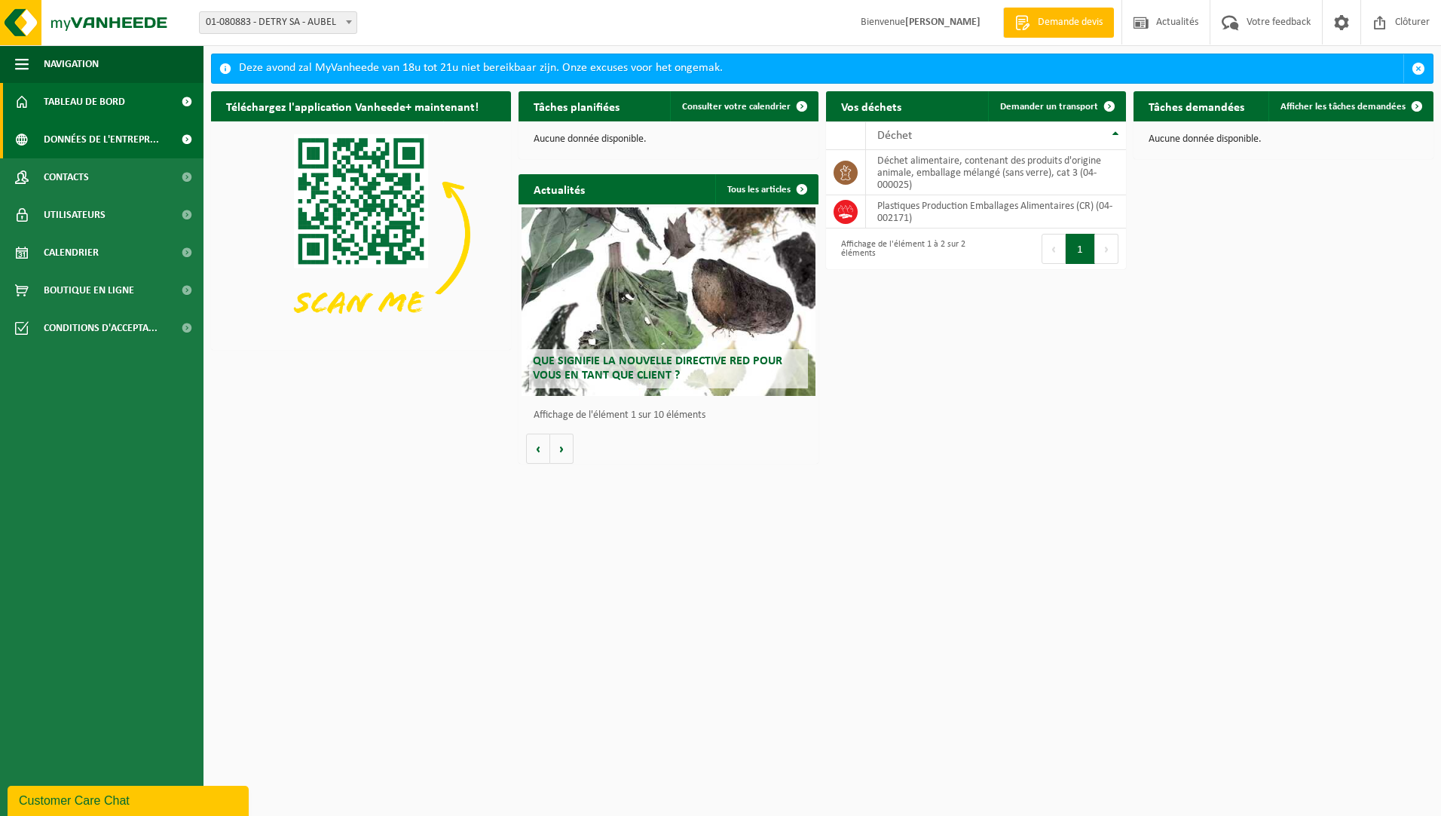
click at [139, 141] on span "Données de l'entrepr..." at bounding box center [101, 140] width 115 height 38
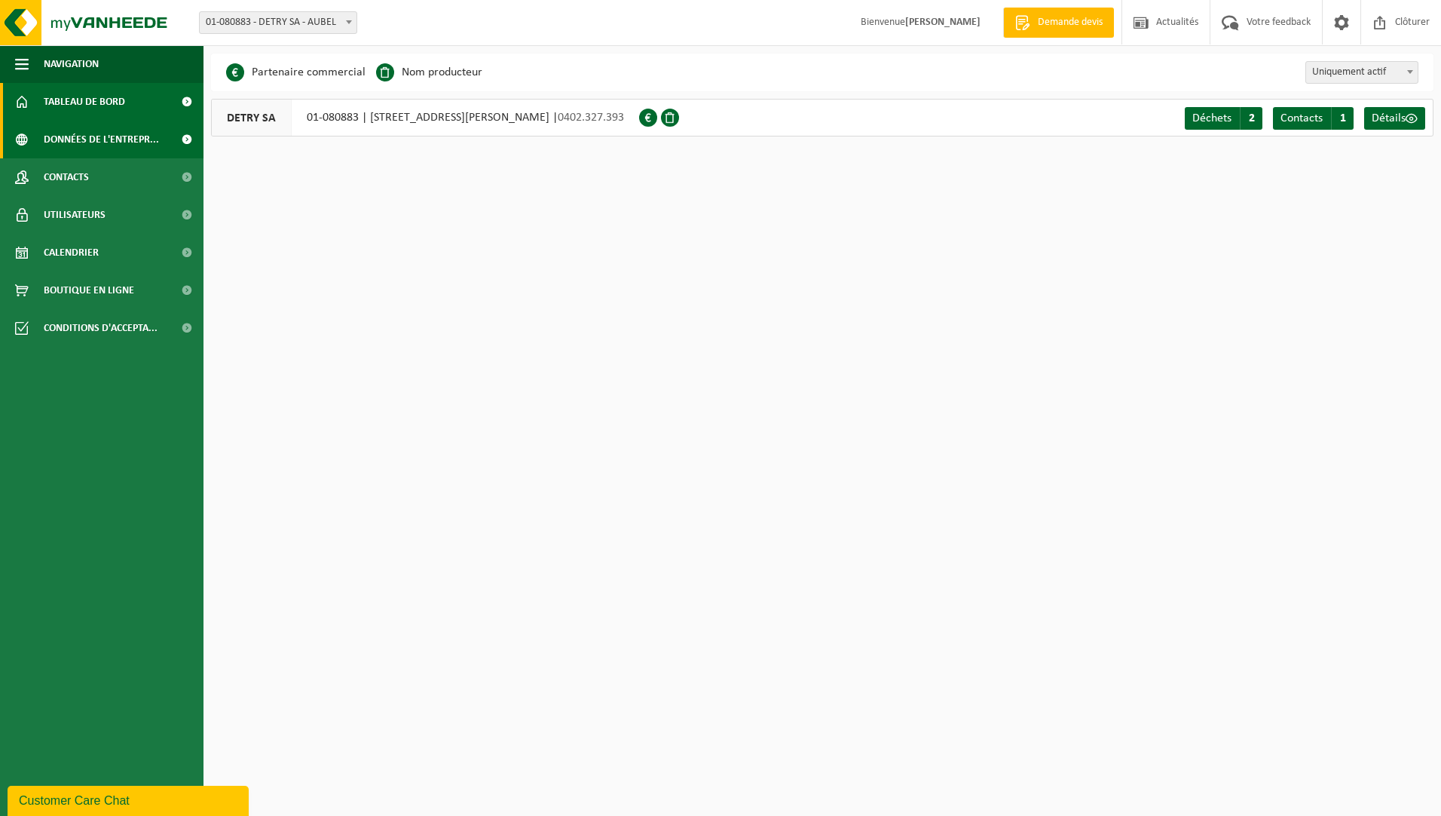
click at [73, 102] on span "Tableau de bord" at bounding box center [84, 102] width 81 height 38
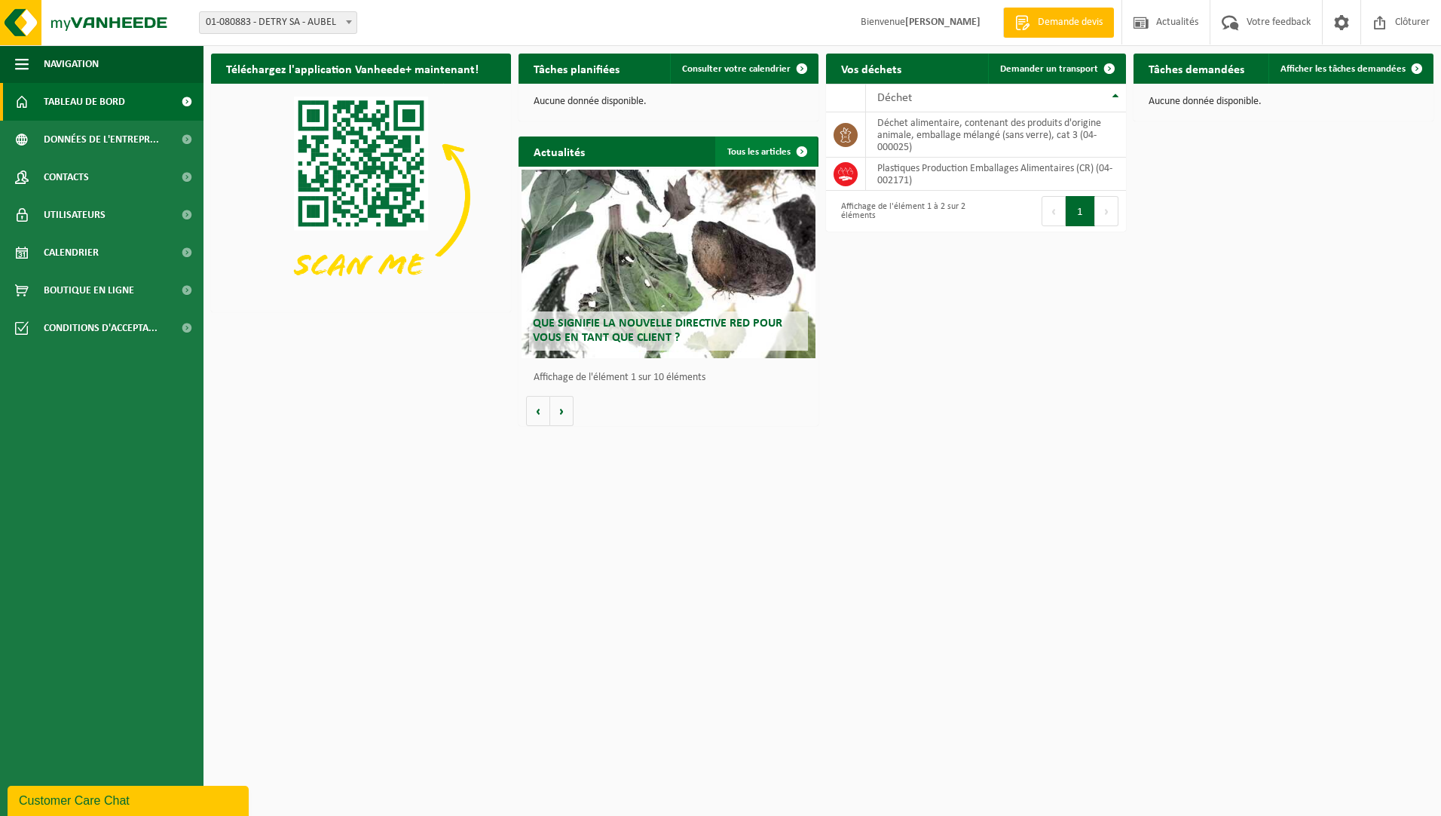
click at [758, 152] on link "Tous les articles" at bounding box center [766, 151] width 102 height 30
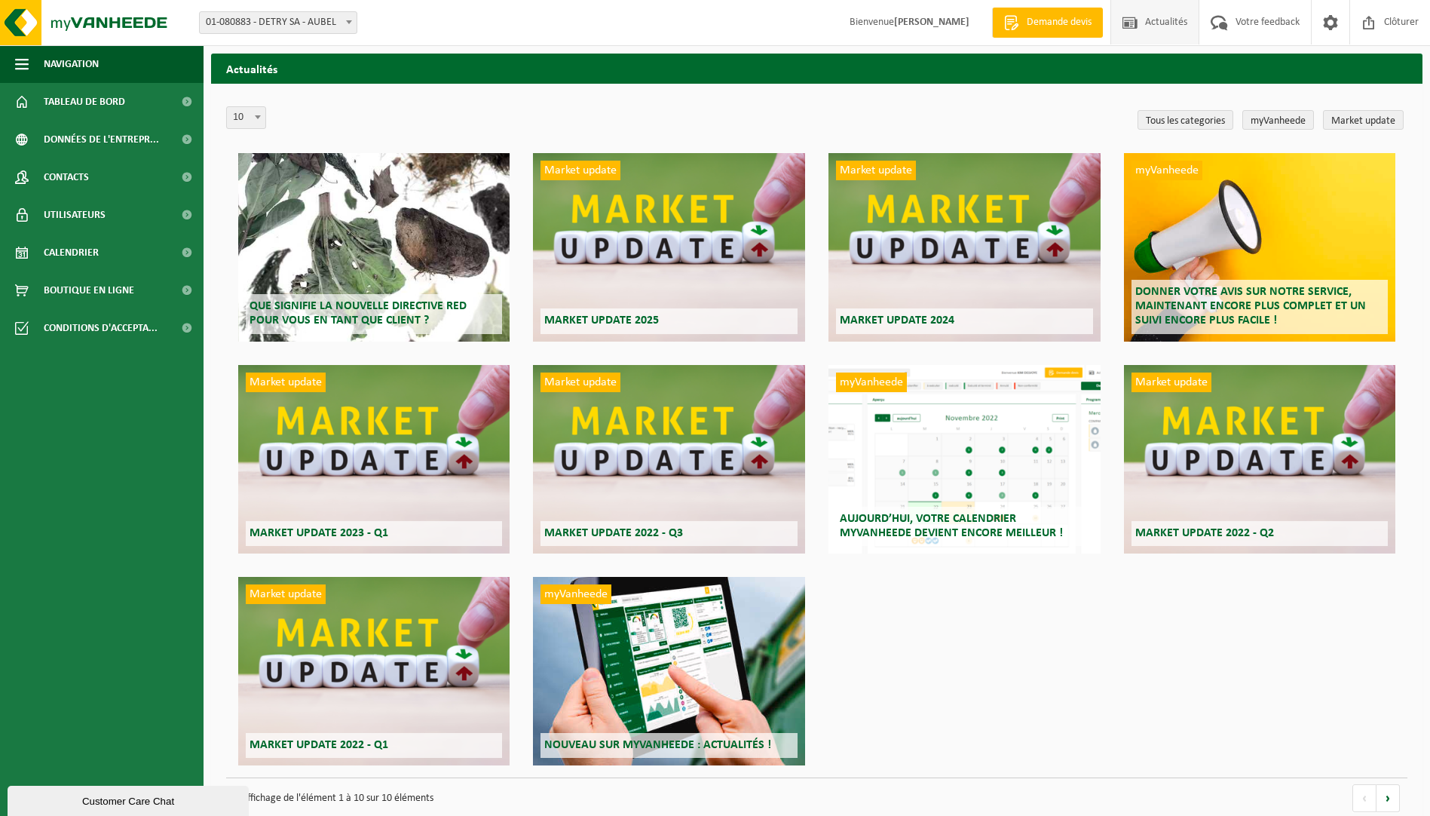
click at [359, 255] on div "Que signifie la nouvelle directive RED pour vous en tant que client ?" at bounding box center [373, 247] width 271 height 188
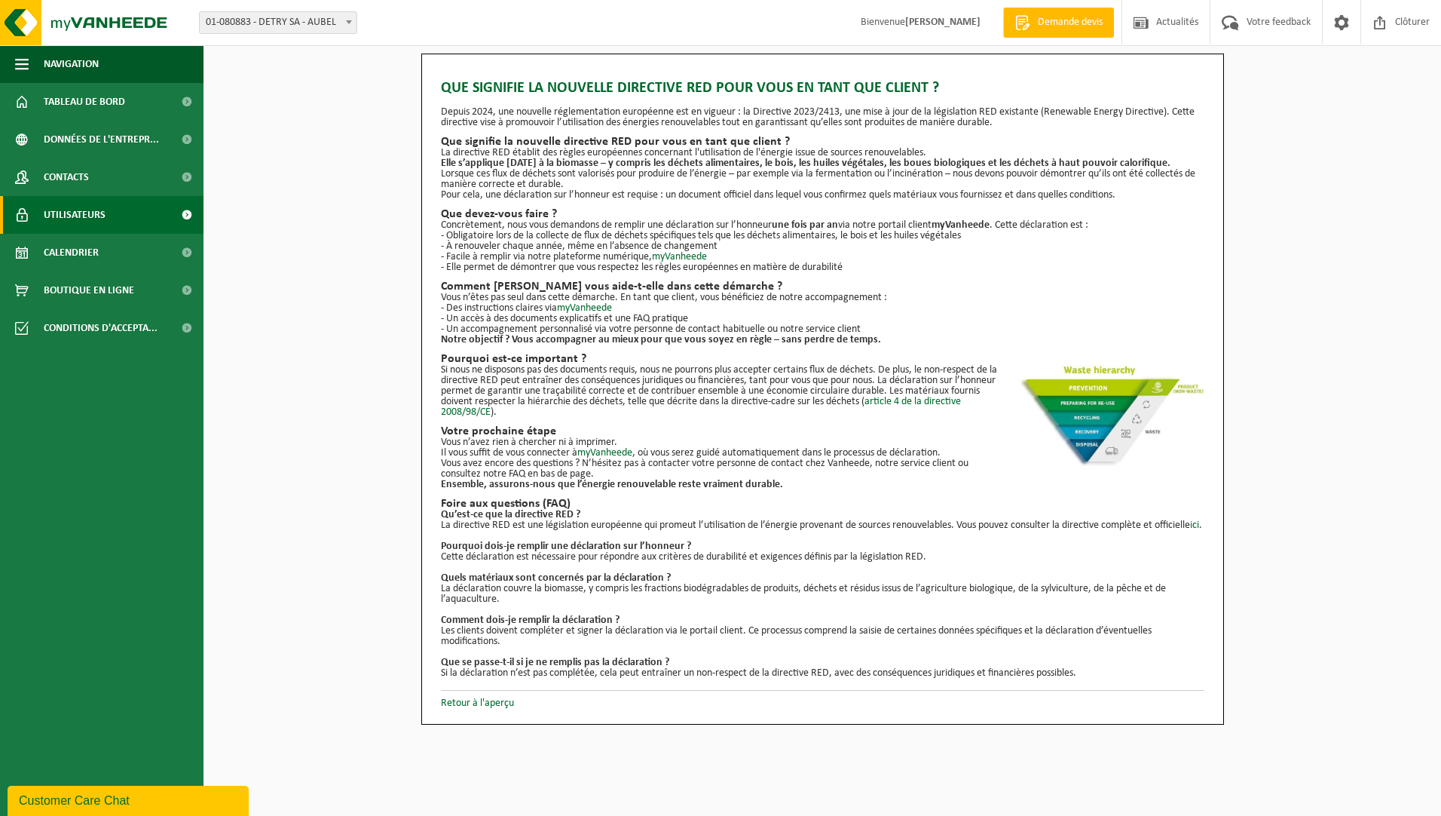
click at [82, 206] on span "Utilisateurs" at bounding box center [75, 215] width 62 height 38
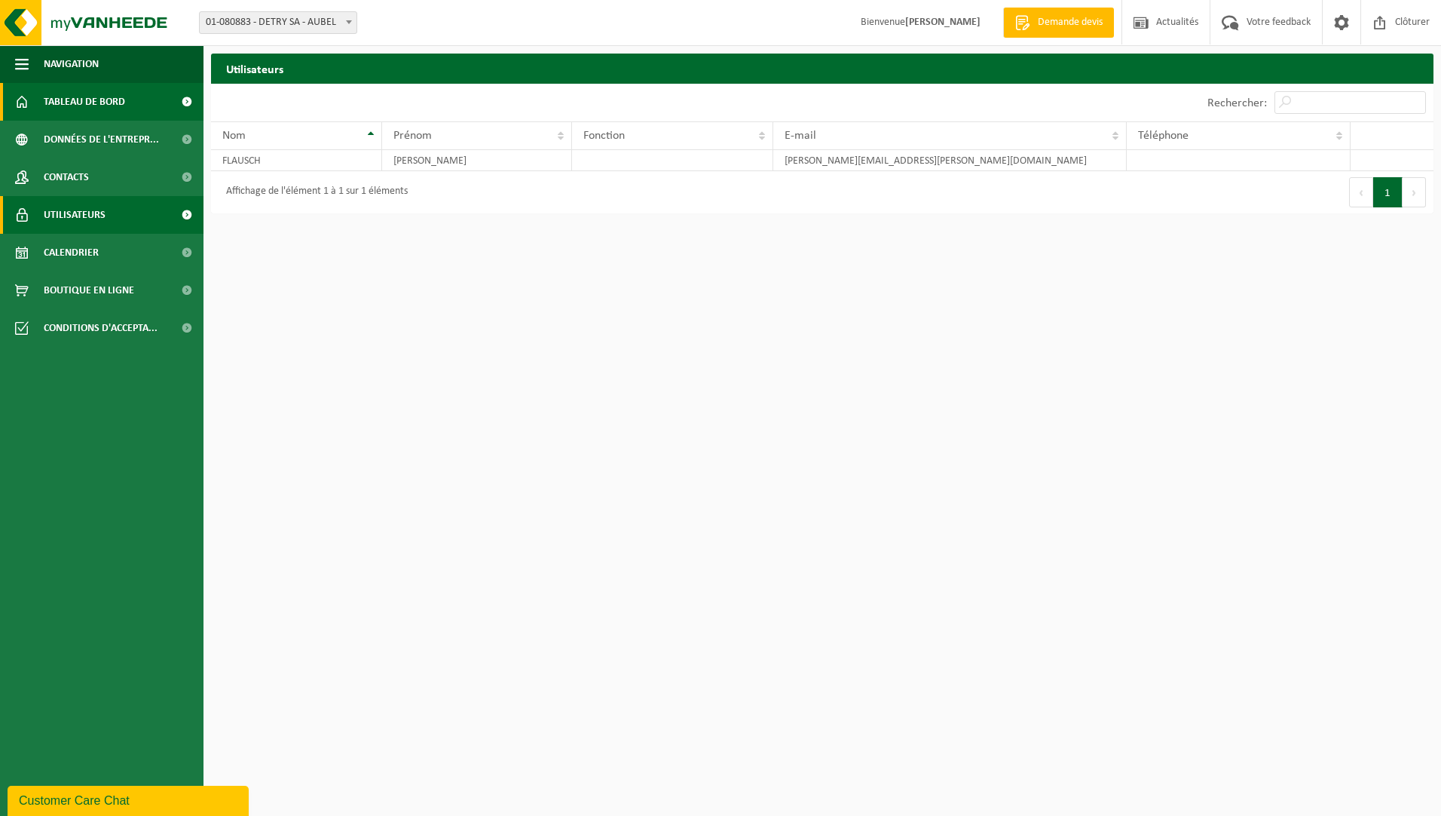
click at [92, 97] on span "Tableau de bord" at bounding box center [84, 102] width 81 height 38
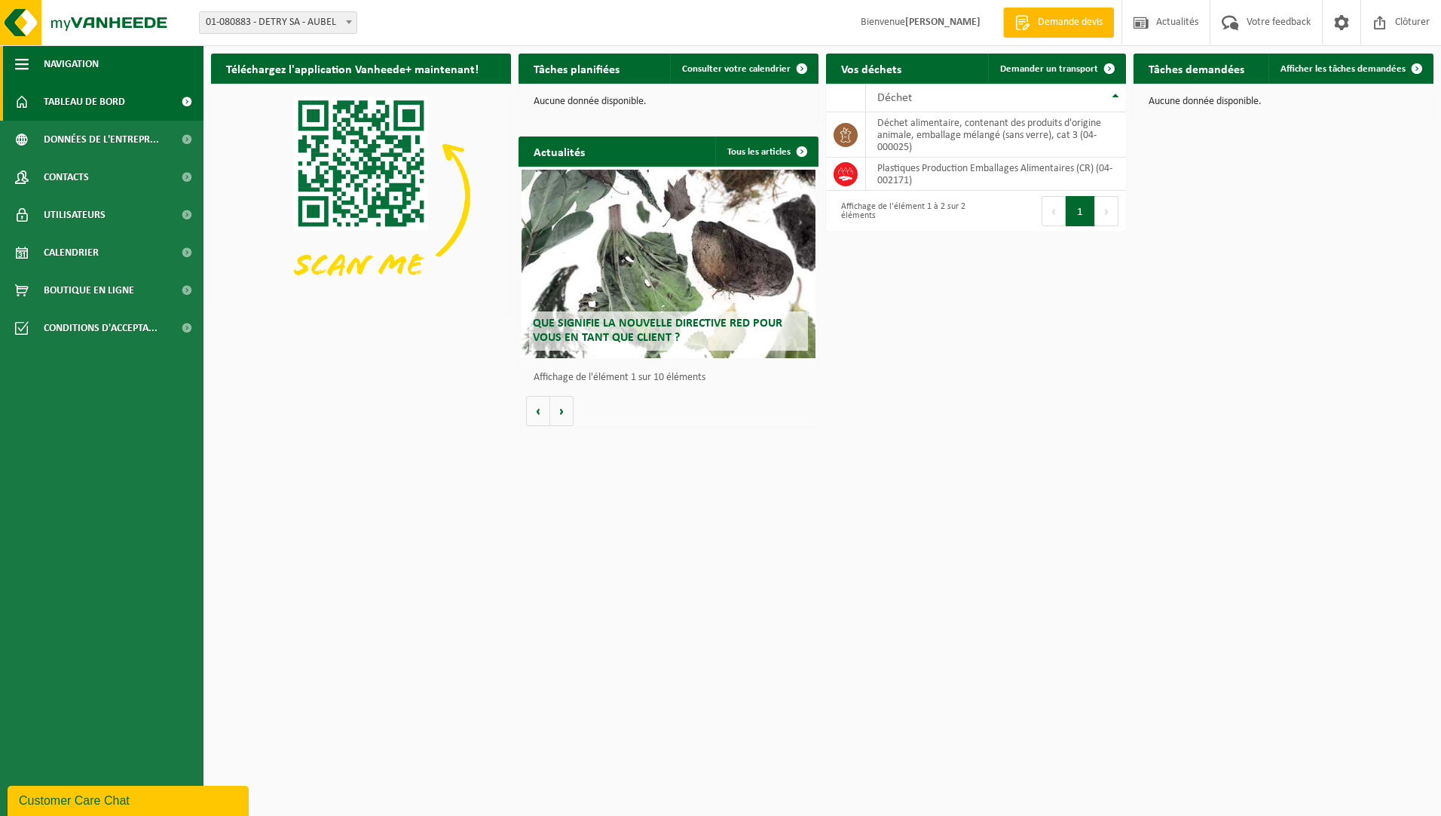
click at [22, 69] on span "button" at bounding box center [22, 64] width 14 height 38
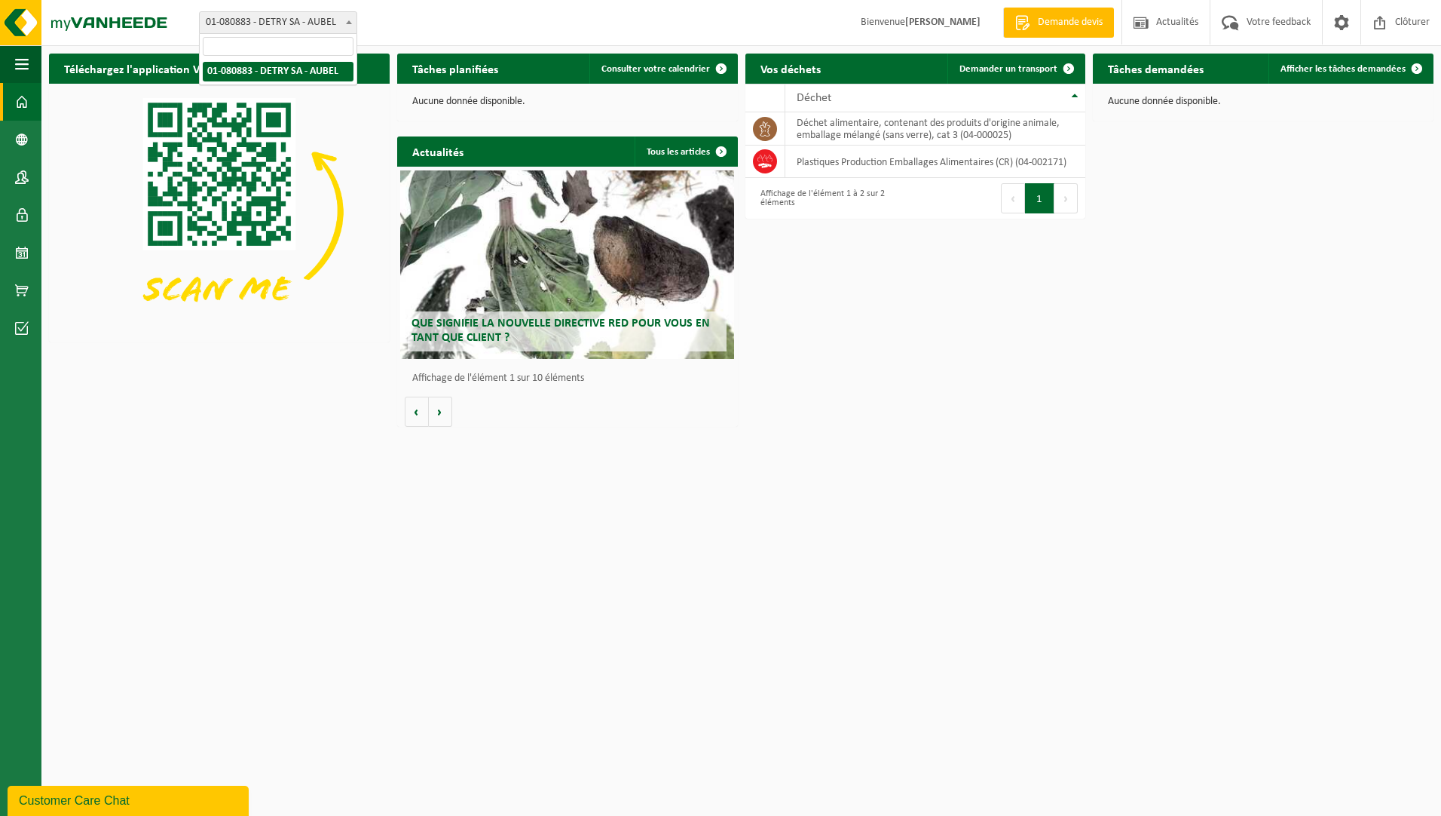
click at [351, 20] on span at bounding box center [349, 22] width 15 height 20
click at [28, 173] on span at bounding box center [22, 177] width 14 height 38
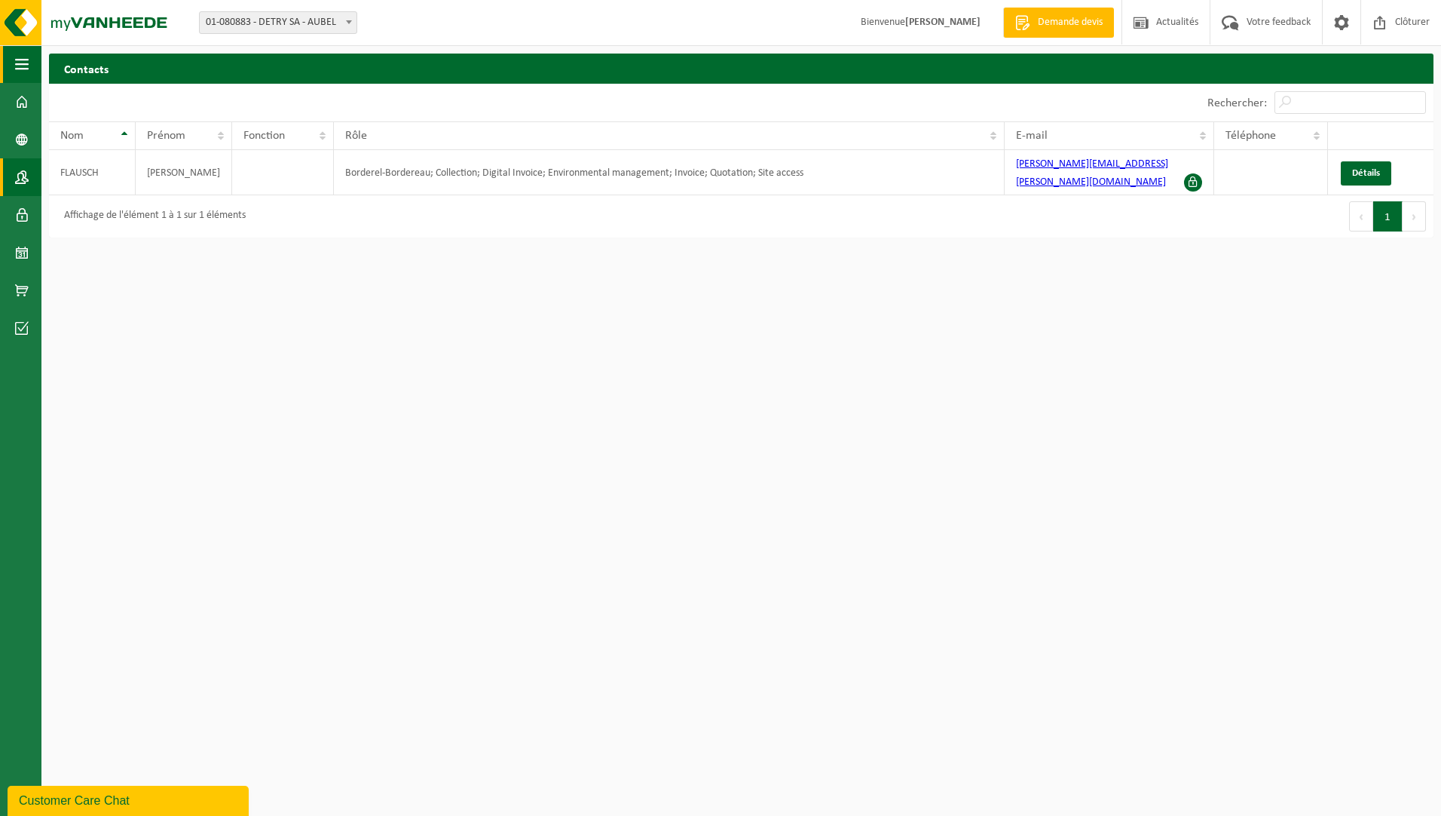
click at [22, 63] on span "button" at bounding box center [22, 64] width 14 height 38
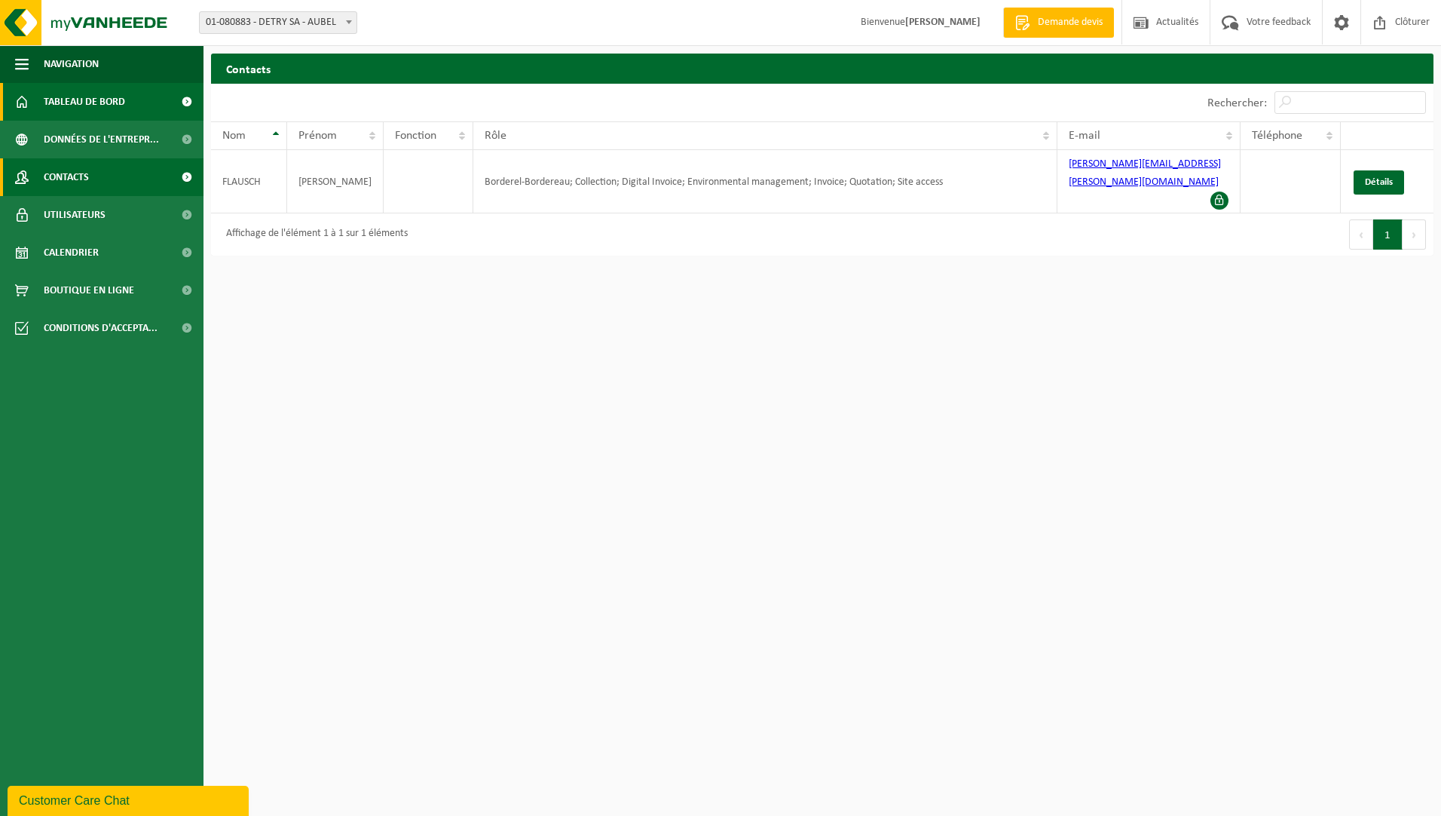
click at [102, 96] on span "Tableau de bord" at bounding box center [84, 102] width 81 height 38
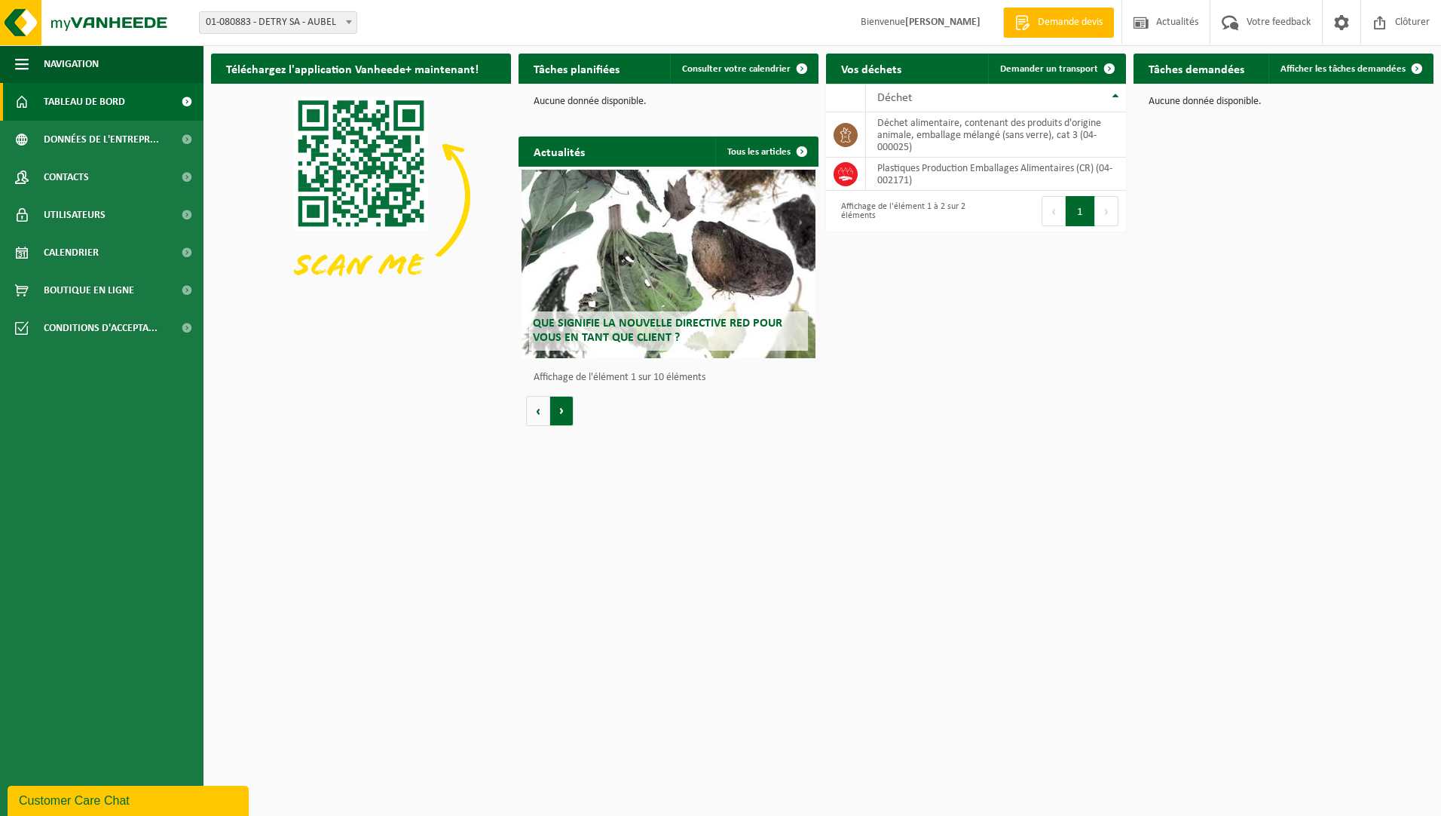
click at [563, 407] on button "Volgende" at bounding box center [561, 411] width 23 height 30
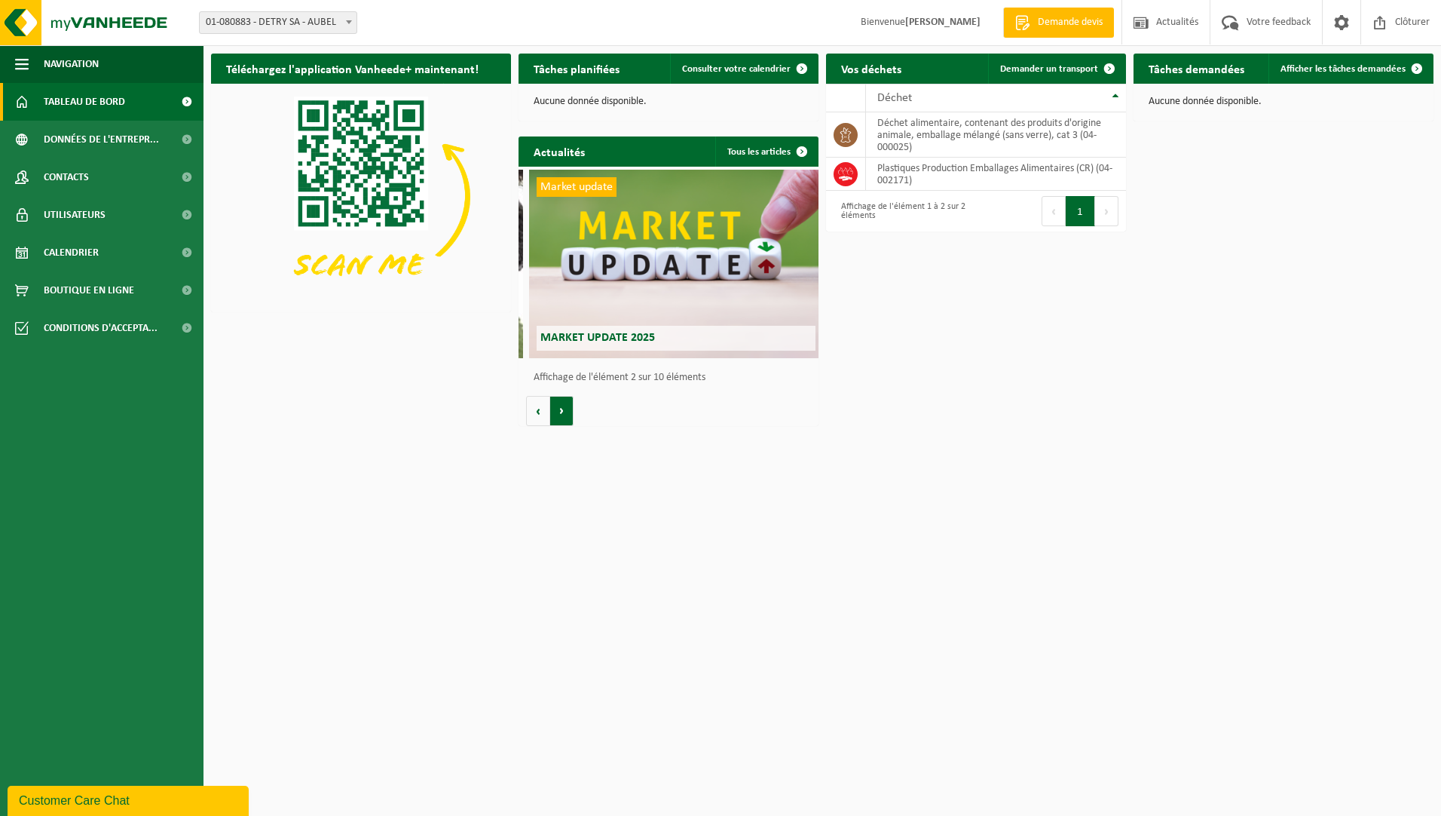
scroll to position [0, 300]
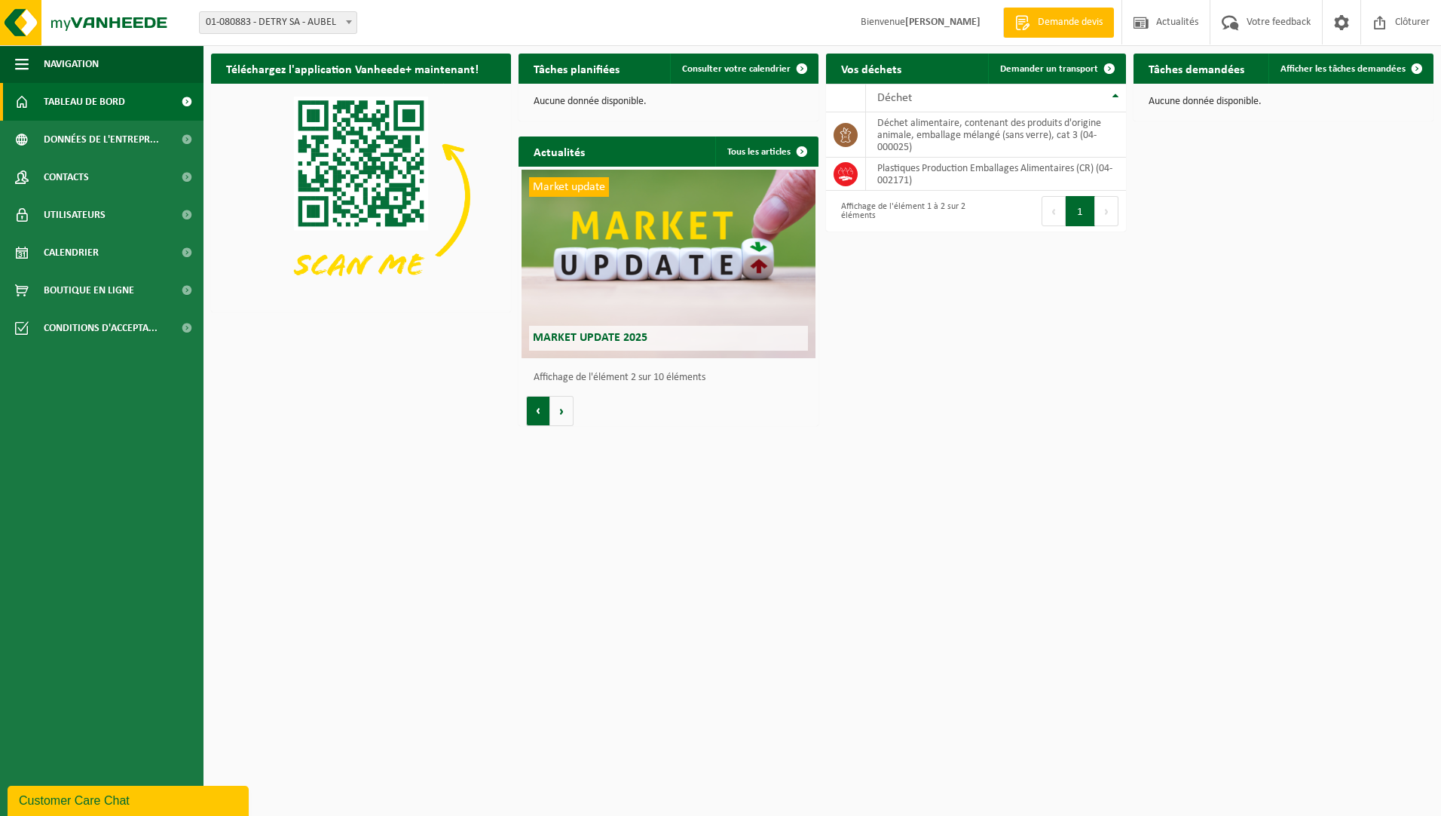
click at [535, 407] on button "Vorige" at bounding box center [538, 411] width 24 height 30
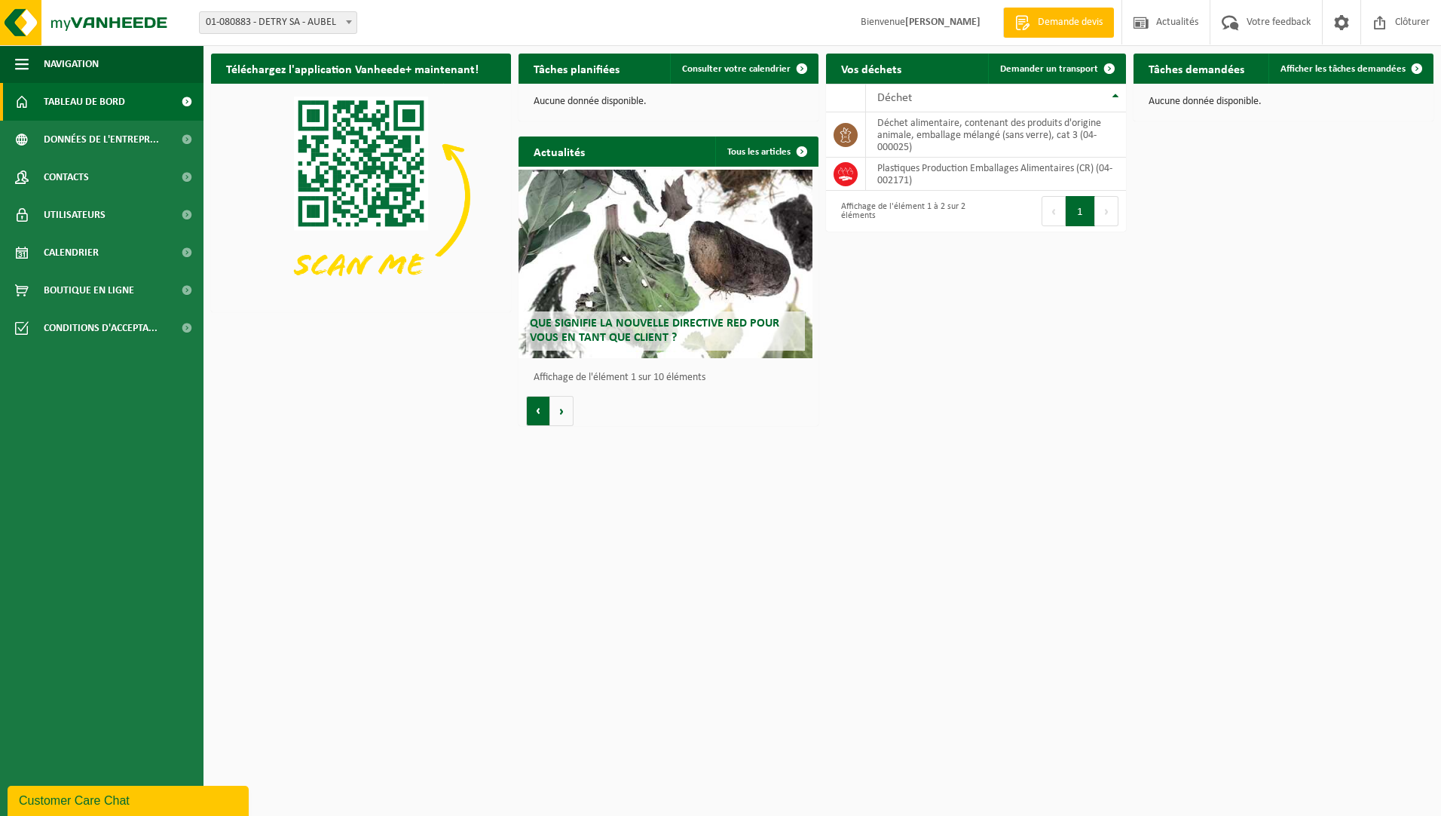
scroll to position [0, 0]
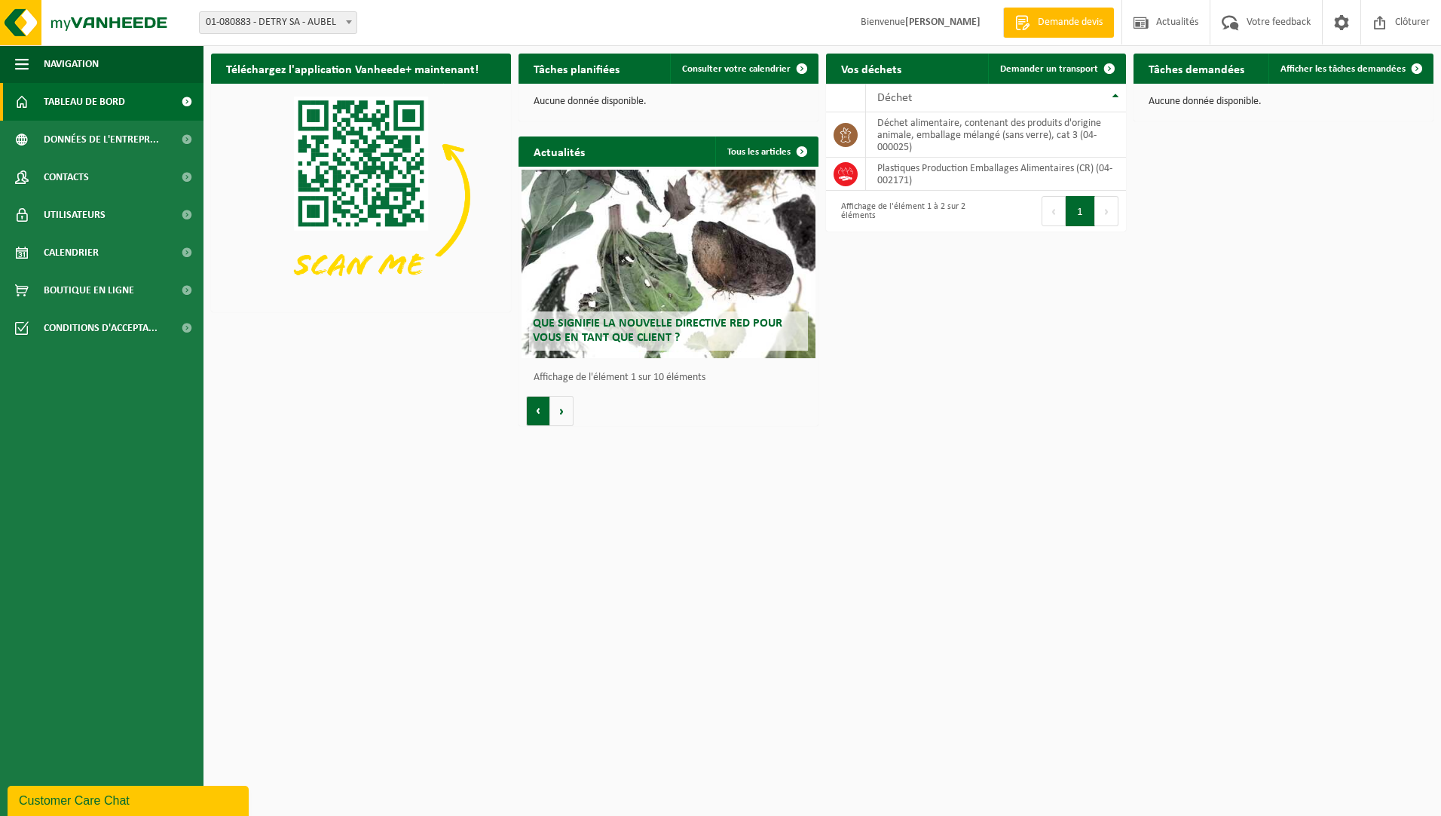
click at [535, 407] on button "Vorige" at bounding box center [538, 411] width 24 height 30
